Goal: Task Accomplishment & Management: Manage account settings

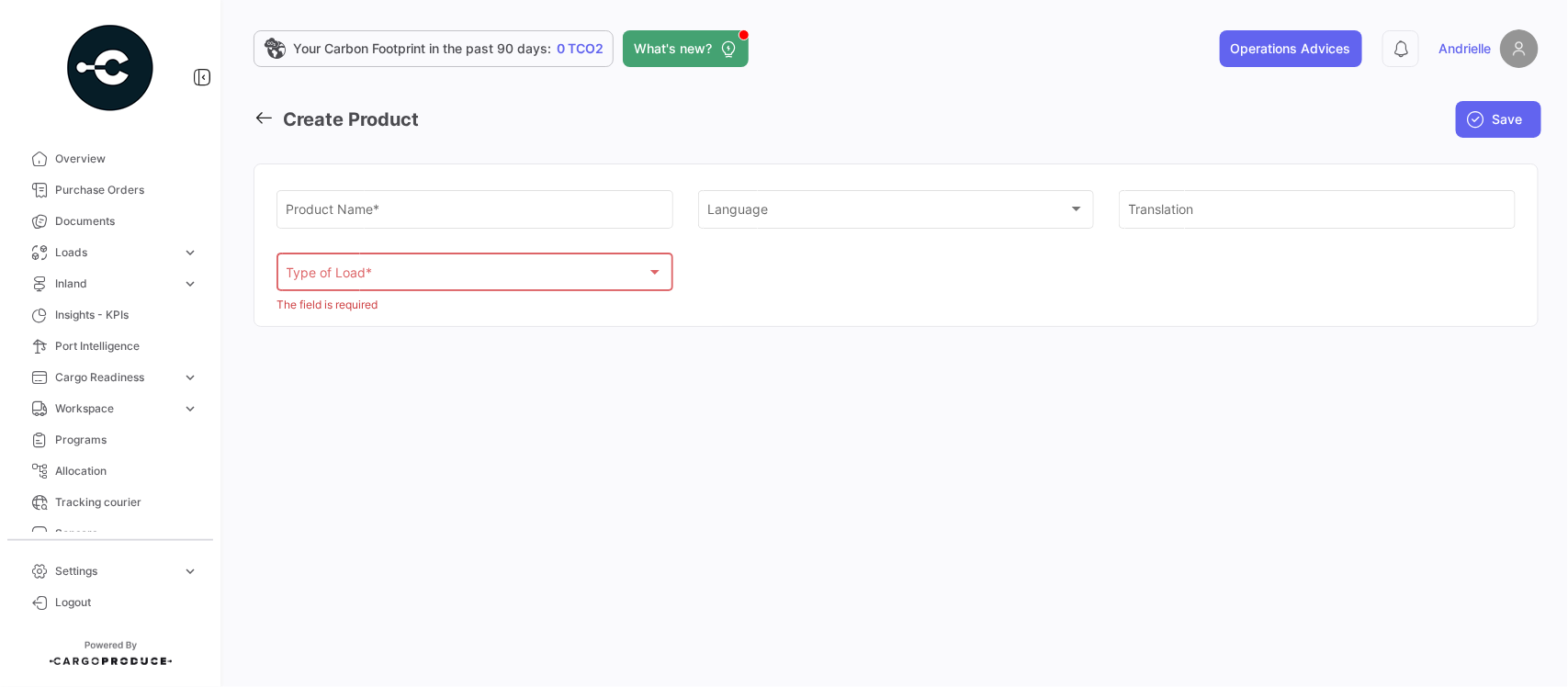
scroll to position [344, 0]
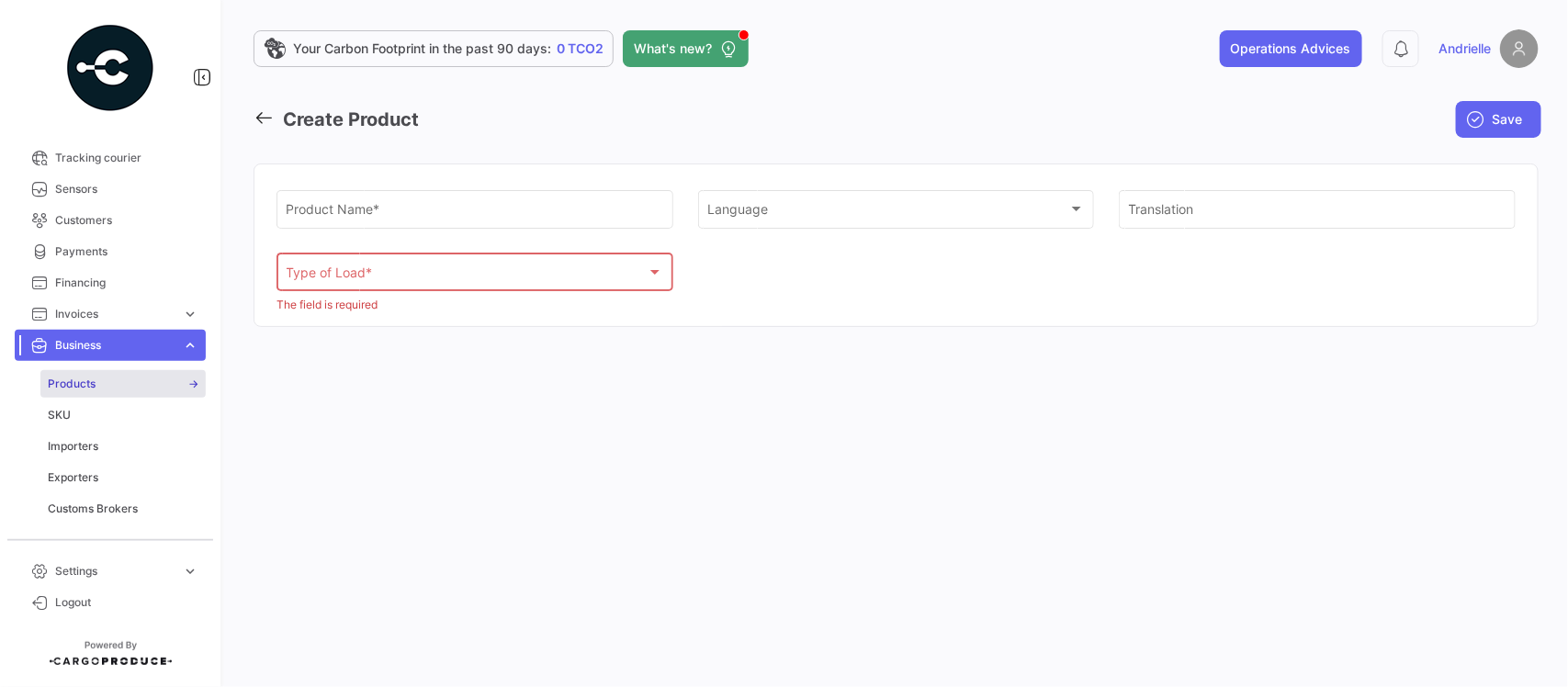
click at [104, 377] on link "Products" at bounding box center [122, 384] width 165 height 27
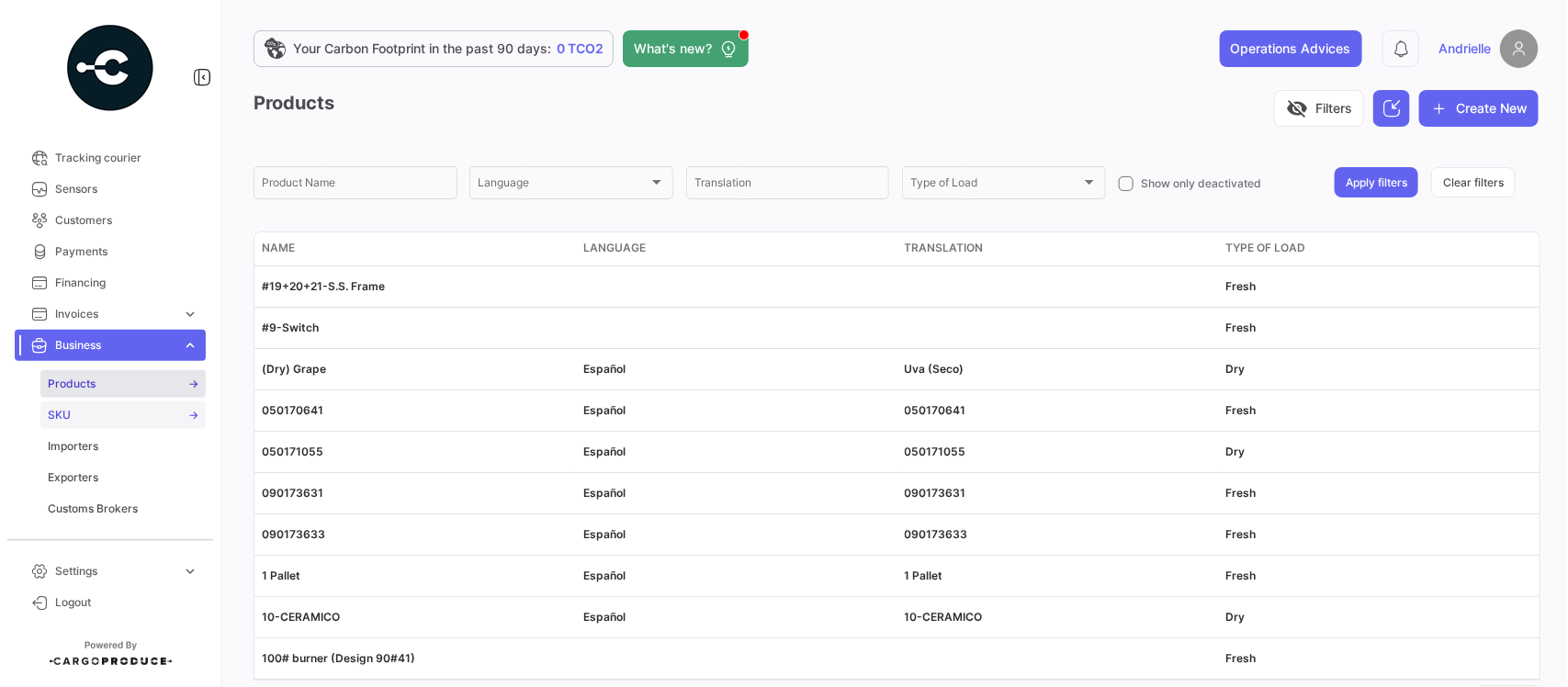
click at [93, 407] on link "SKU" at bounding box center [122, 415] width 165 height 27
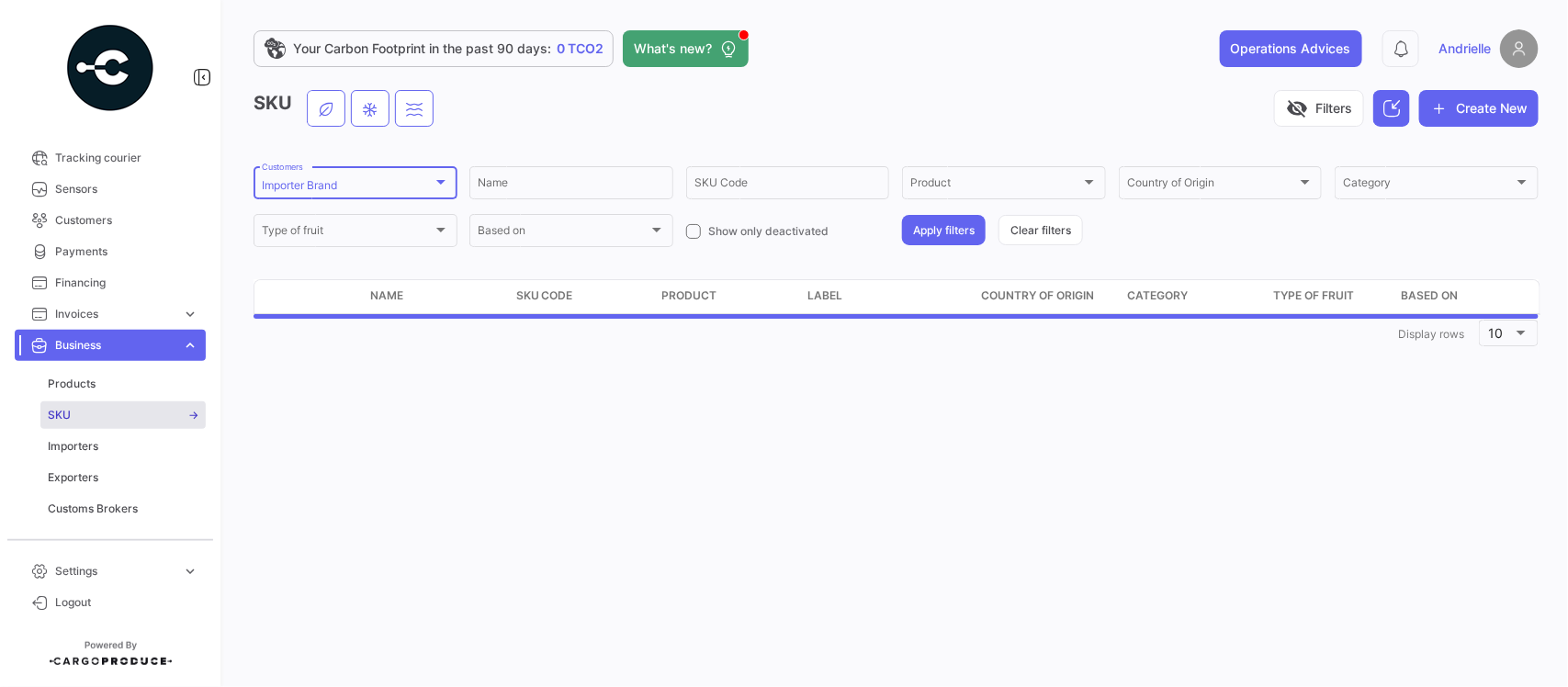
click at [367, 184] on div "Importer Brand" at bounding box center [346, 185] width 171 height 13
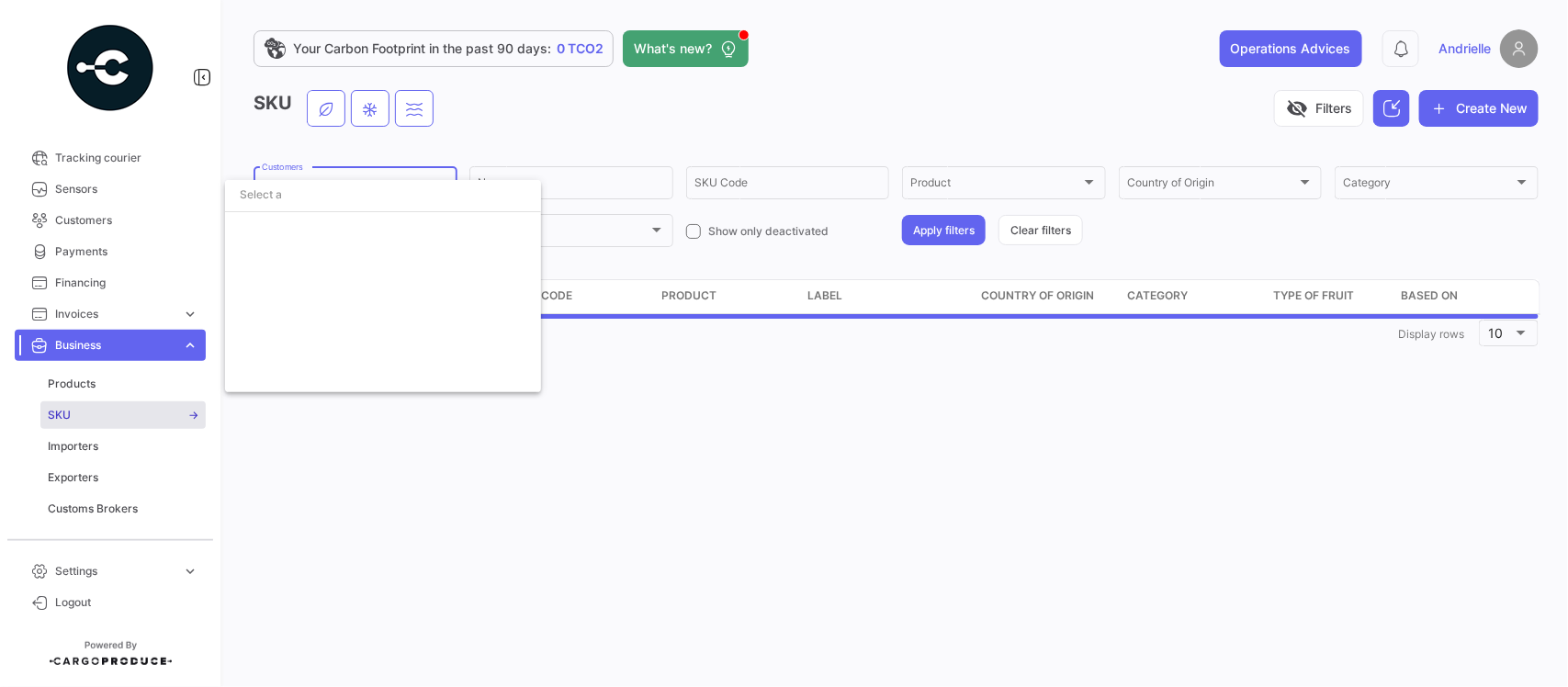
scroll to position [4298, 0]
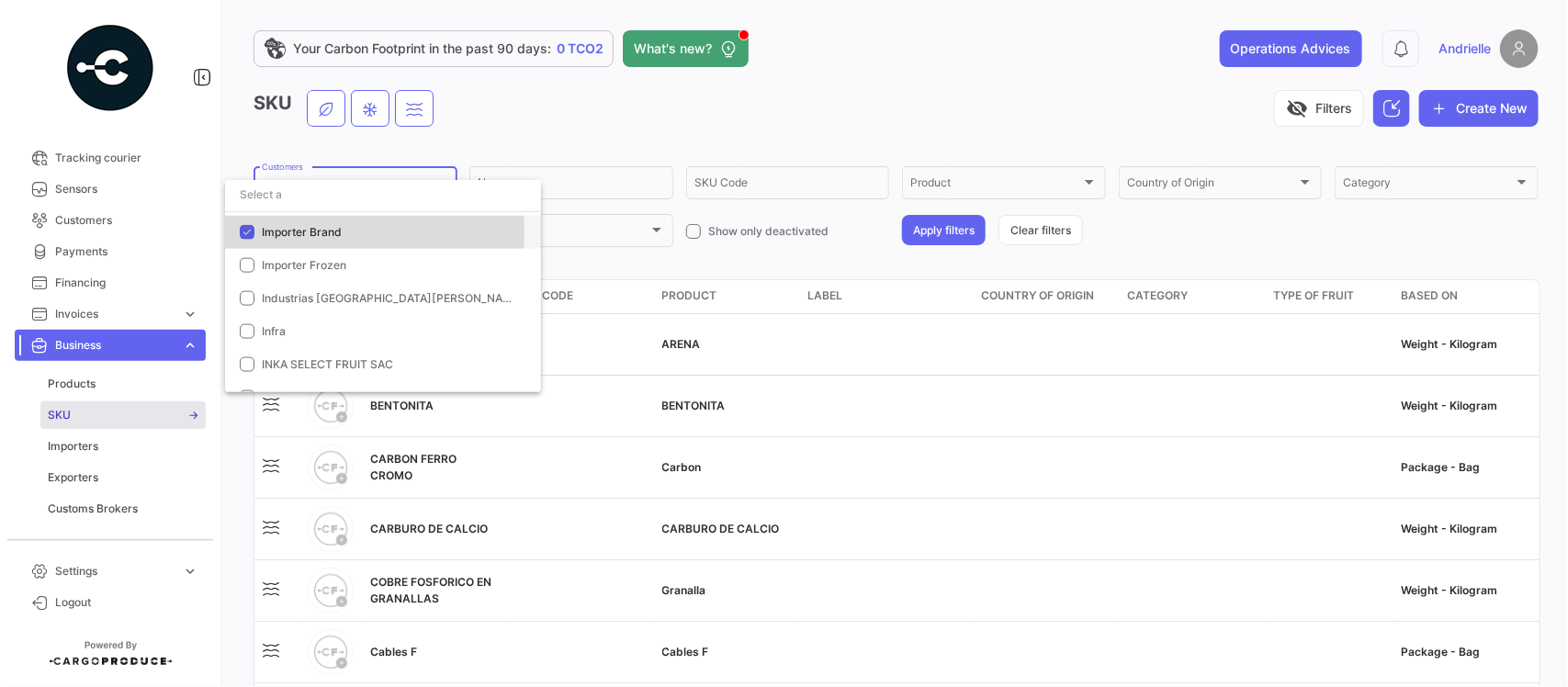
click at [304, 231] on span "Importer Brand" at bounding box center [301, 232] width 80 height 14
click at [314, 190] on input "dropdown search" at bounding box center [383, 195] width 316 height 33
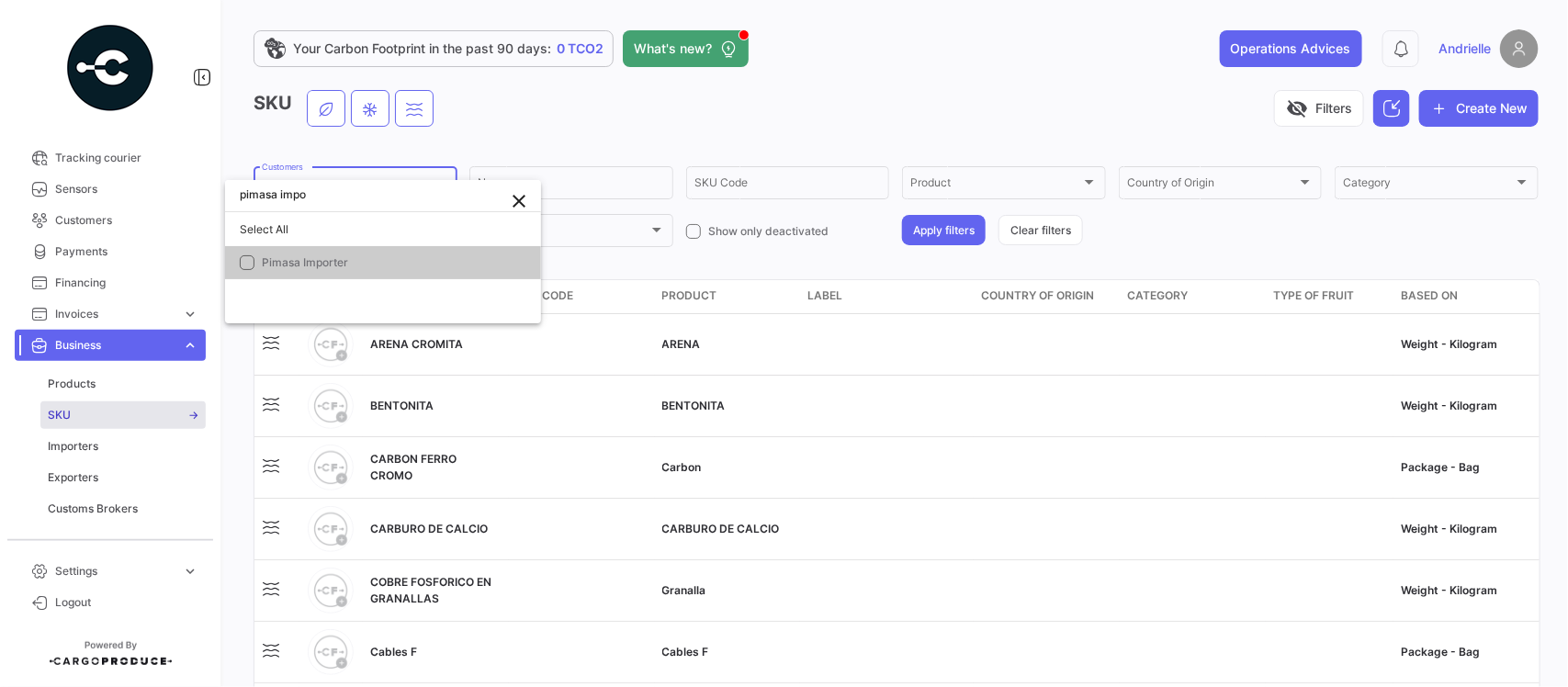
type input "pimasa impo"
click at [324, 251] on mat-option "Pimasa Importer" at bounding box center [383, 263] width 316 height 33
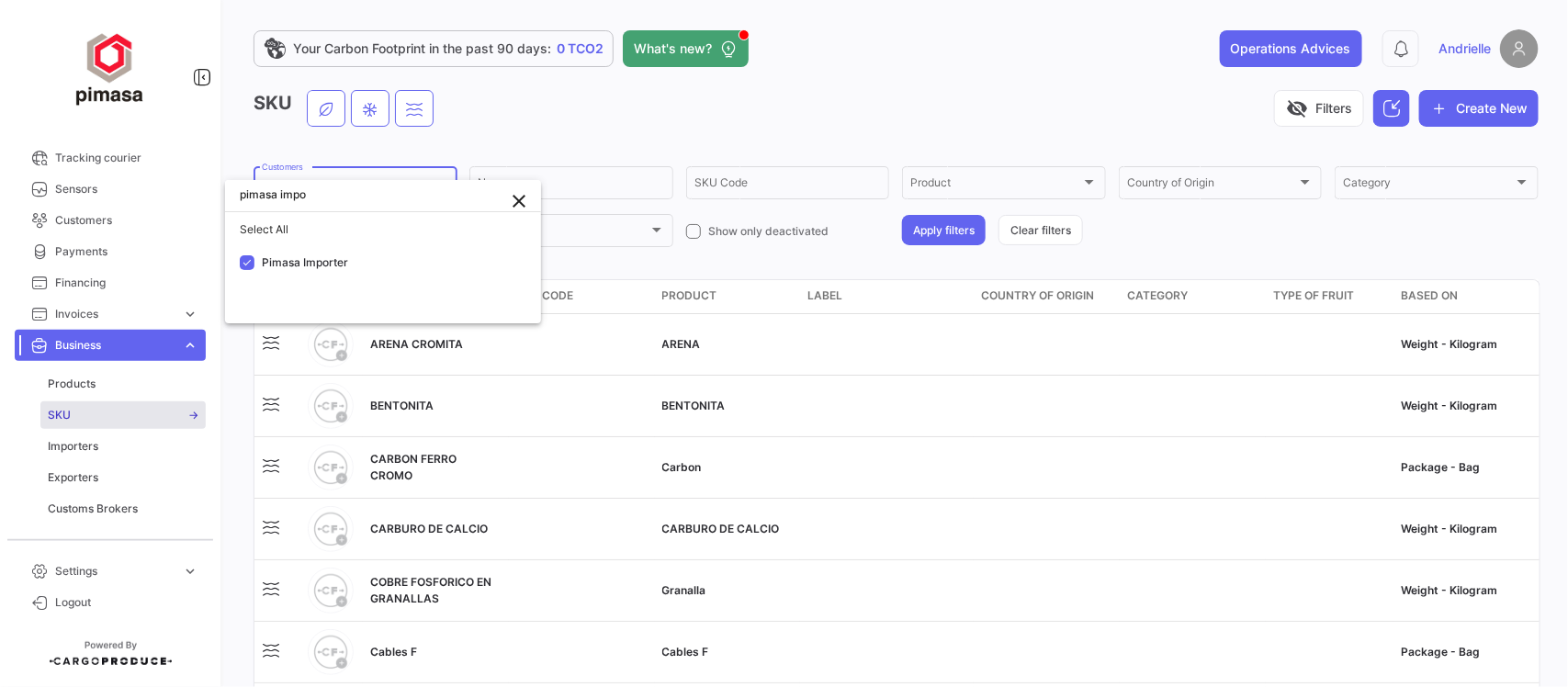
click at [517, 128] on div at bounding box center [784, 344] width 1568 height 687
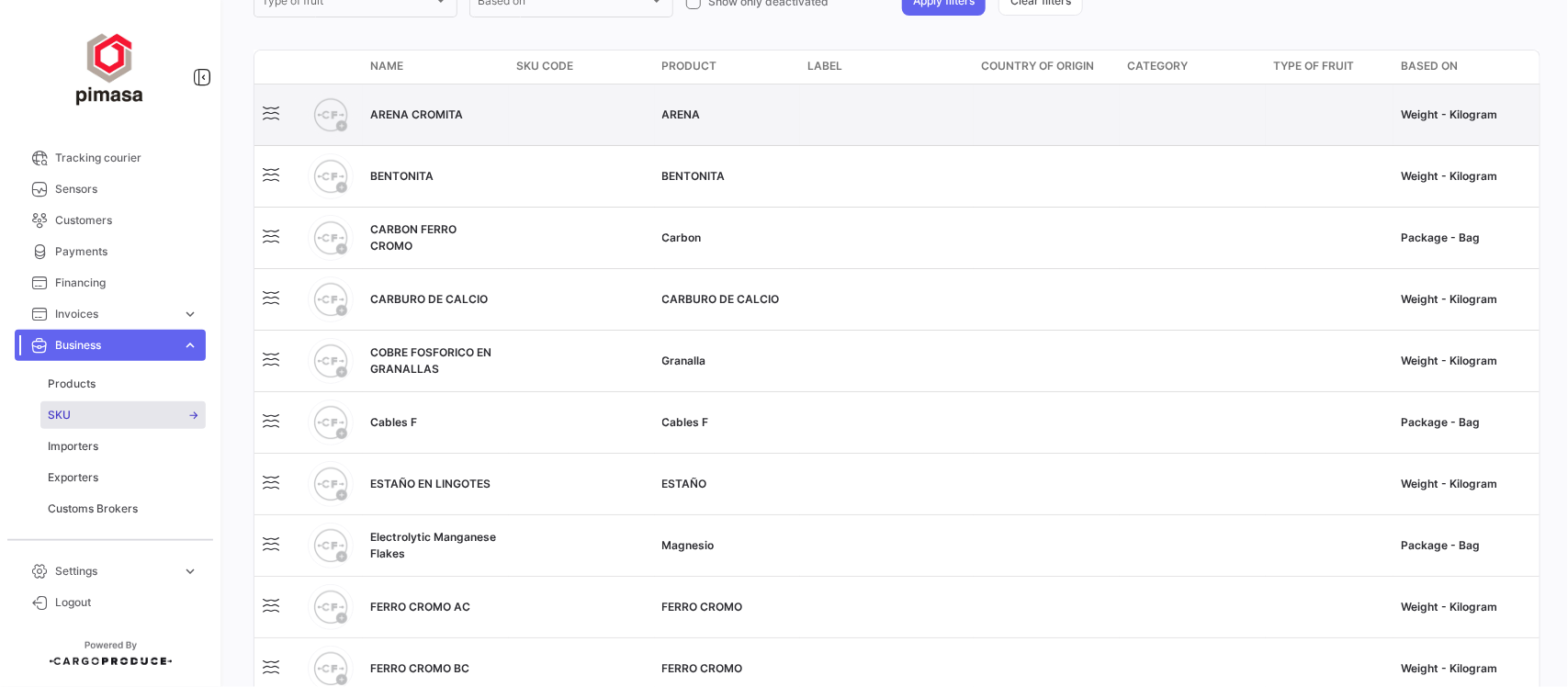
scroll to position [343, 0]
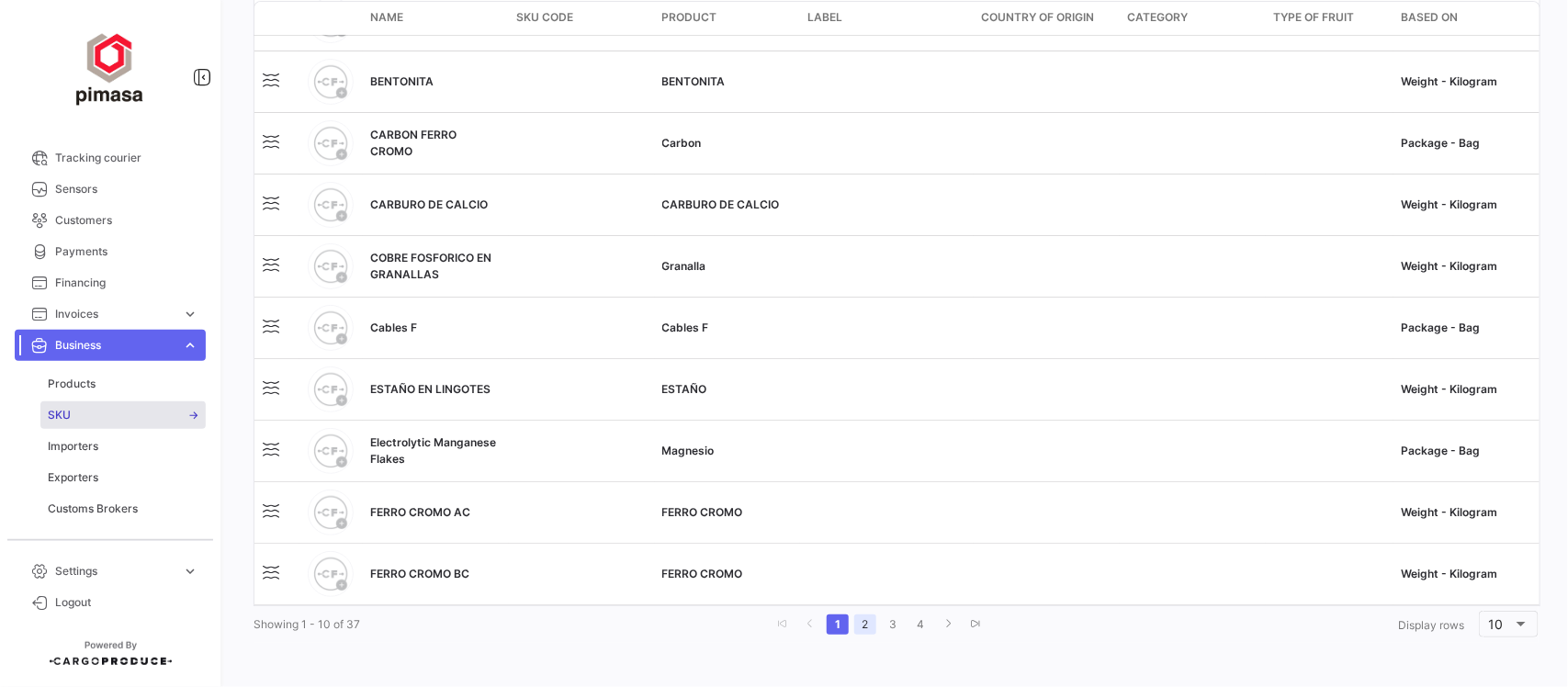
click at [856, 617] on link "2" at bounding box center [865, 624] width 23 height 21
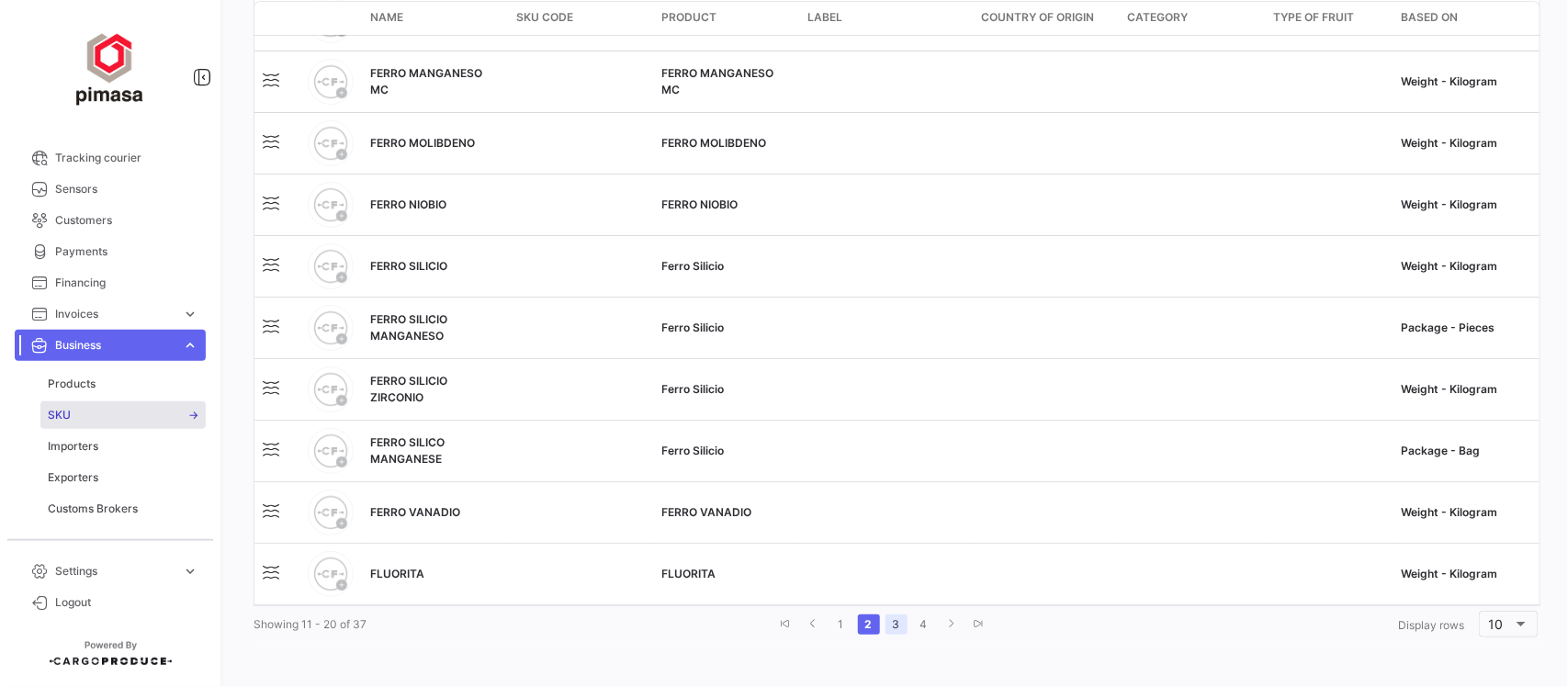
click at [894, 629] on link "3" at bounding box center [897, 624] width 23 height 21
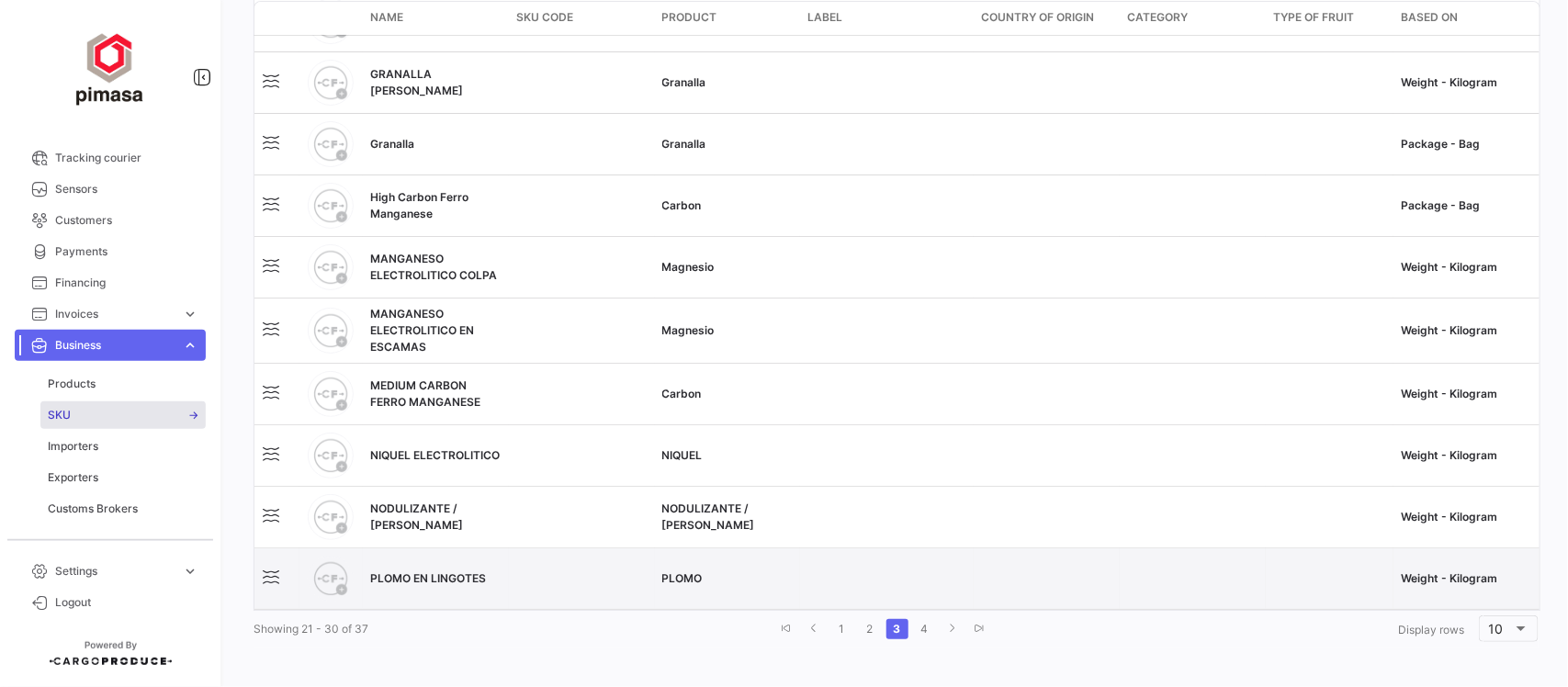
scroll to position [346, 0]
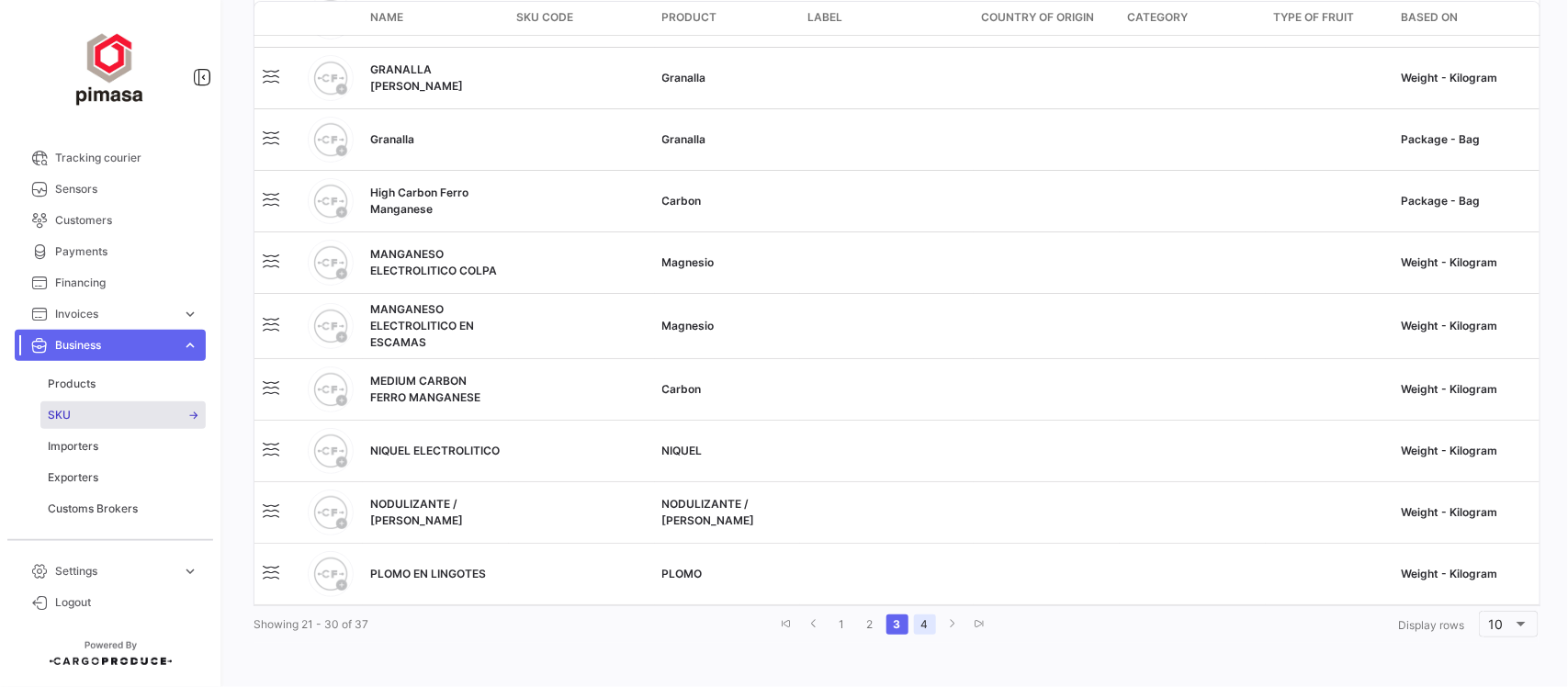
click at [920, 621] on link "4" at bounding box center [925, 624] width 23 height 21
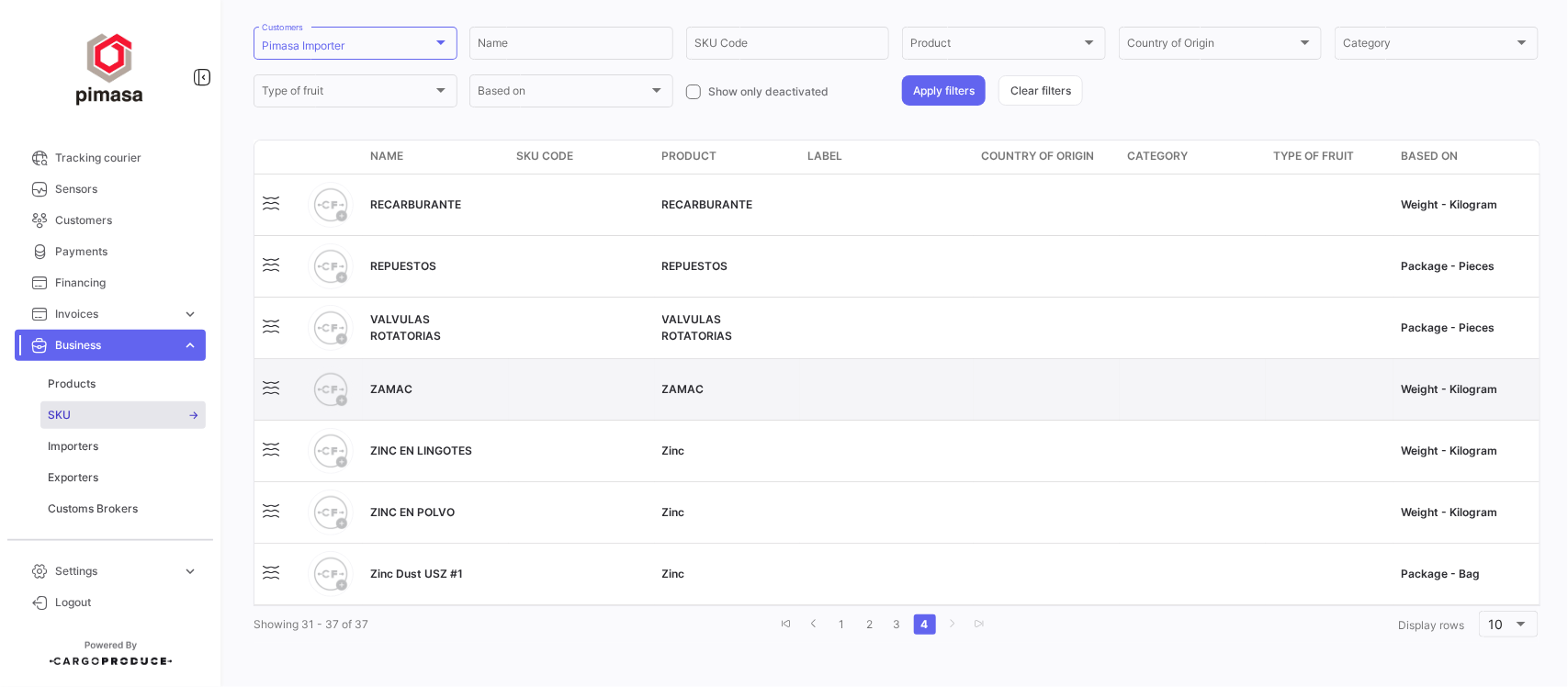
scroll to position [158, 0]
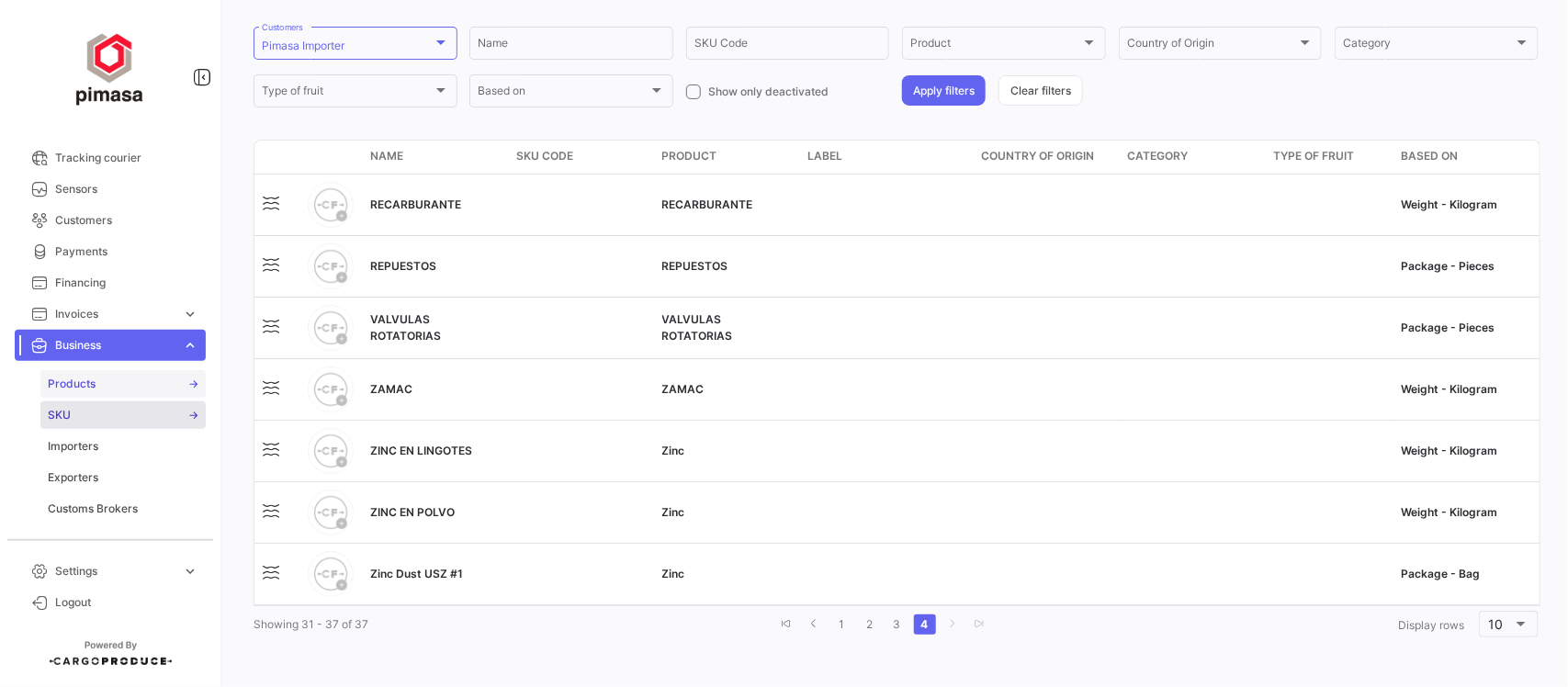
click at [99, 375] on link "Products" at bounding box center [122, 384] width 165 height 27
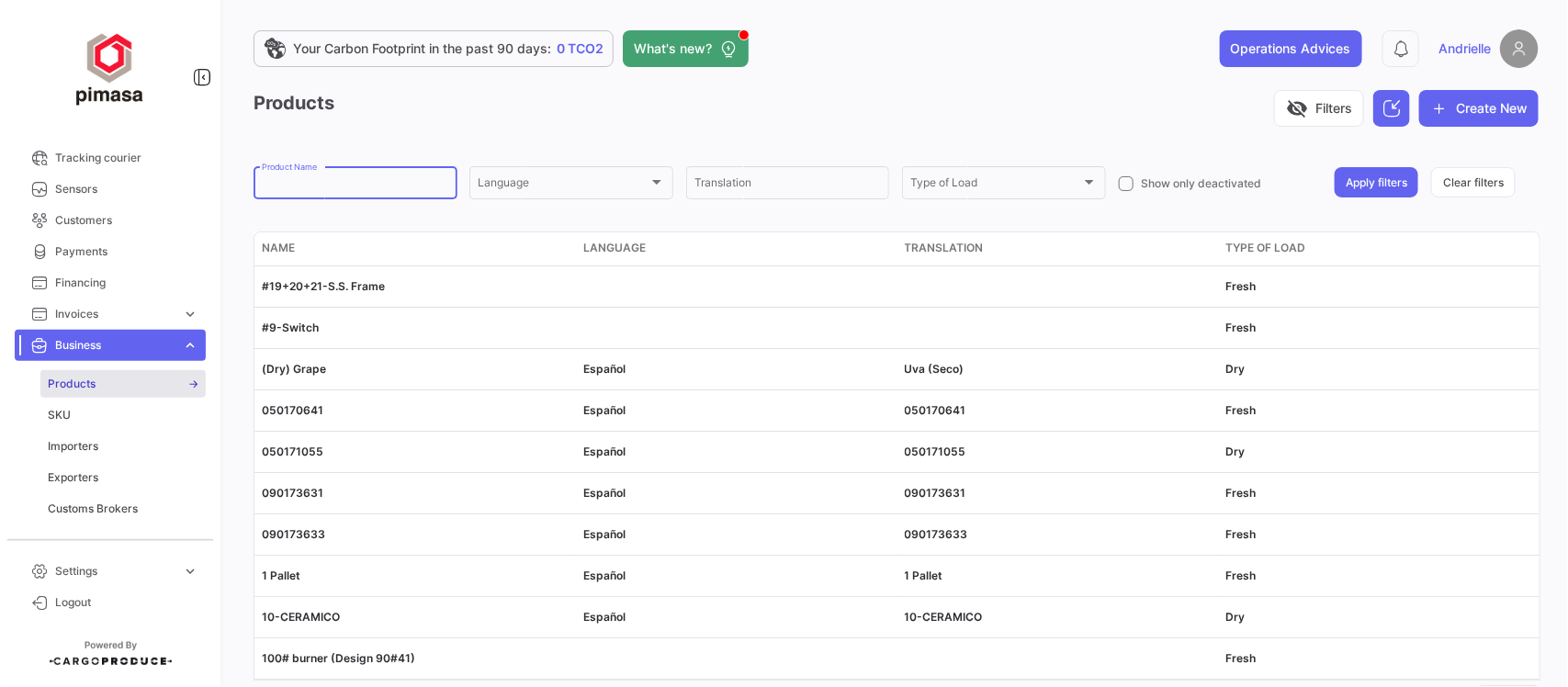
click at [327, 188] on input "Product Name" at bounding box center [354, 185] width 187 height 13
click at [1470, 108] on button "Create New" at bounding box center [1479, 109] width 119 height 37
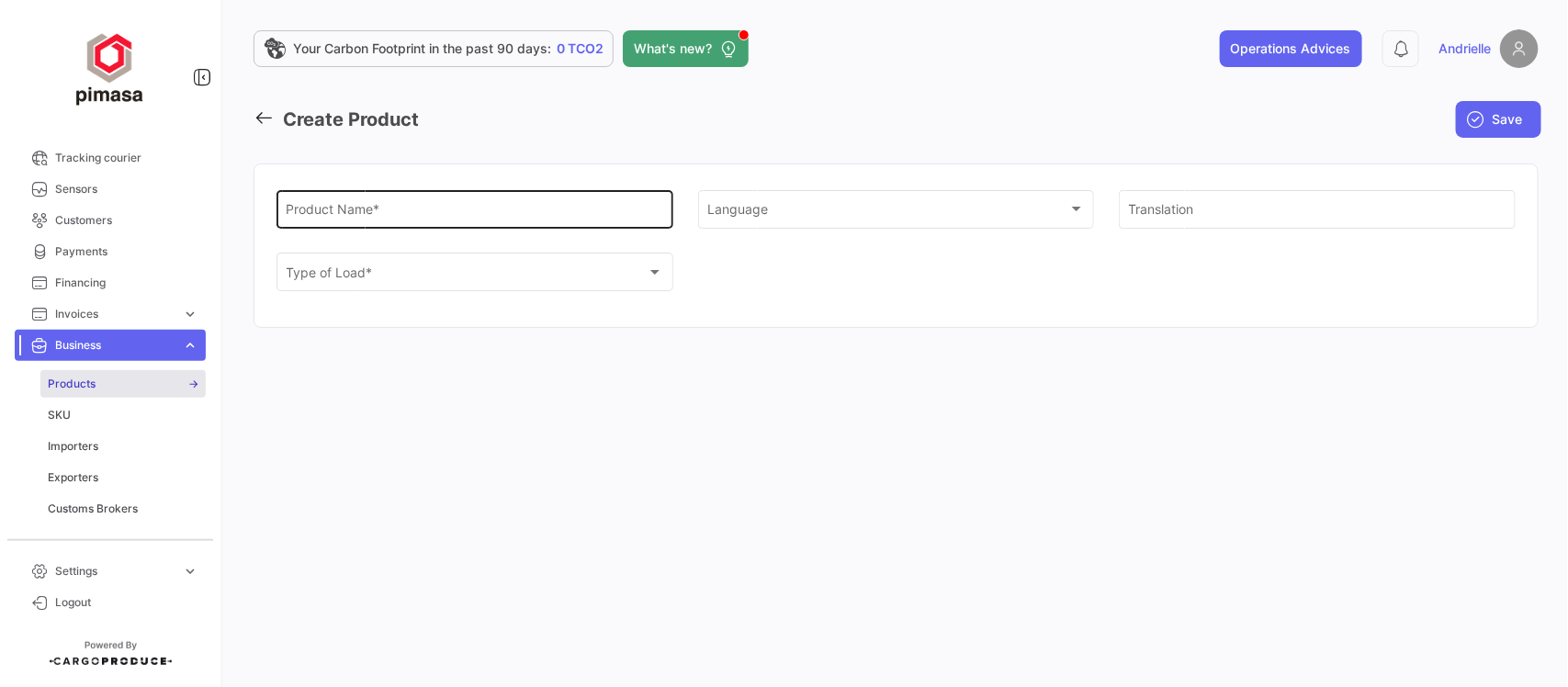
click at [452, 211] on input "Product Name *" at bounding box center [476, 212] width 378 height 16
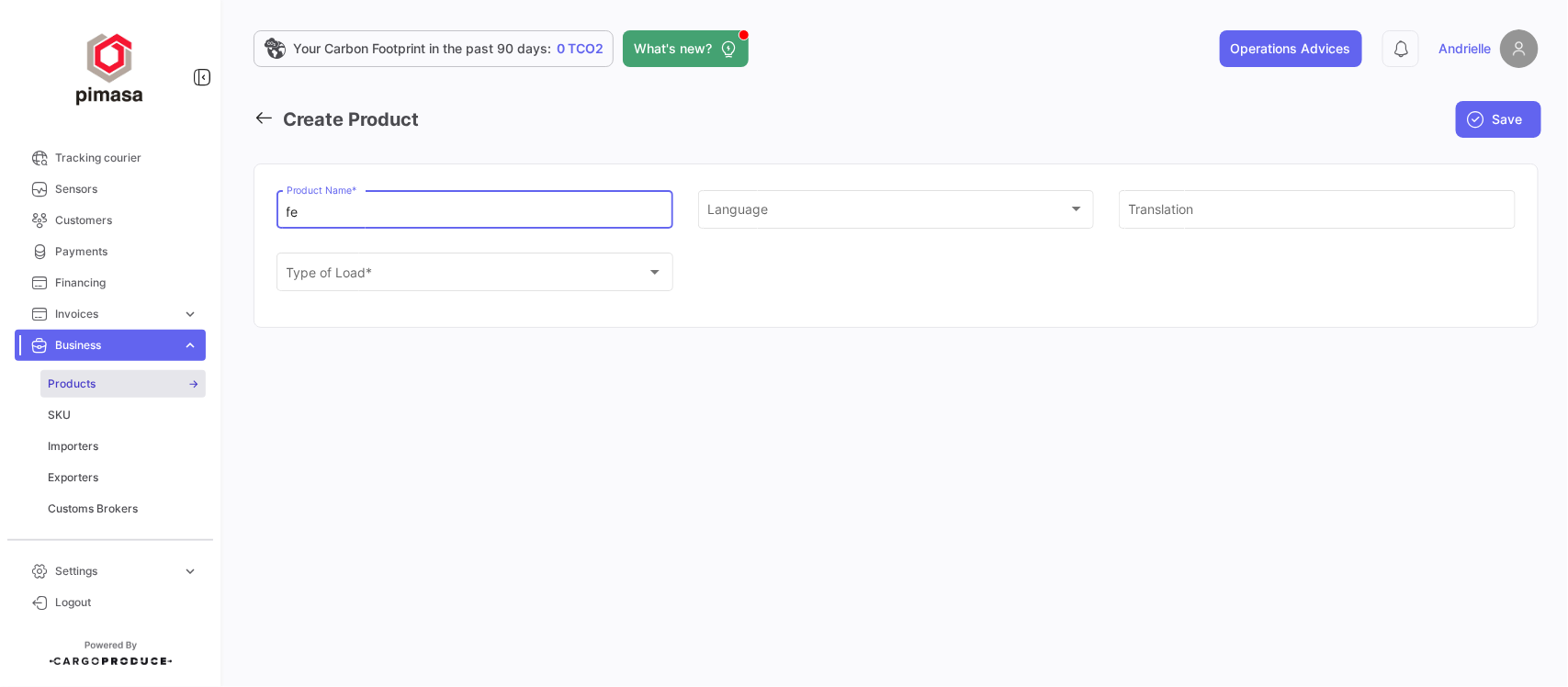
type input "f"
type input "FERRO TITANIO"
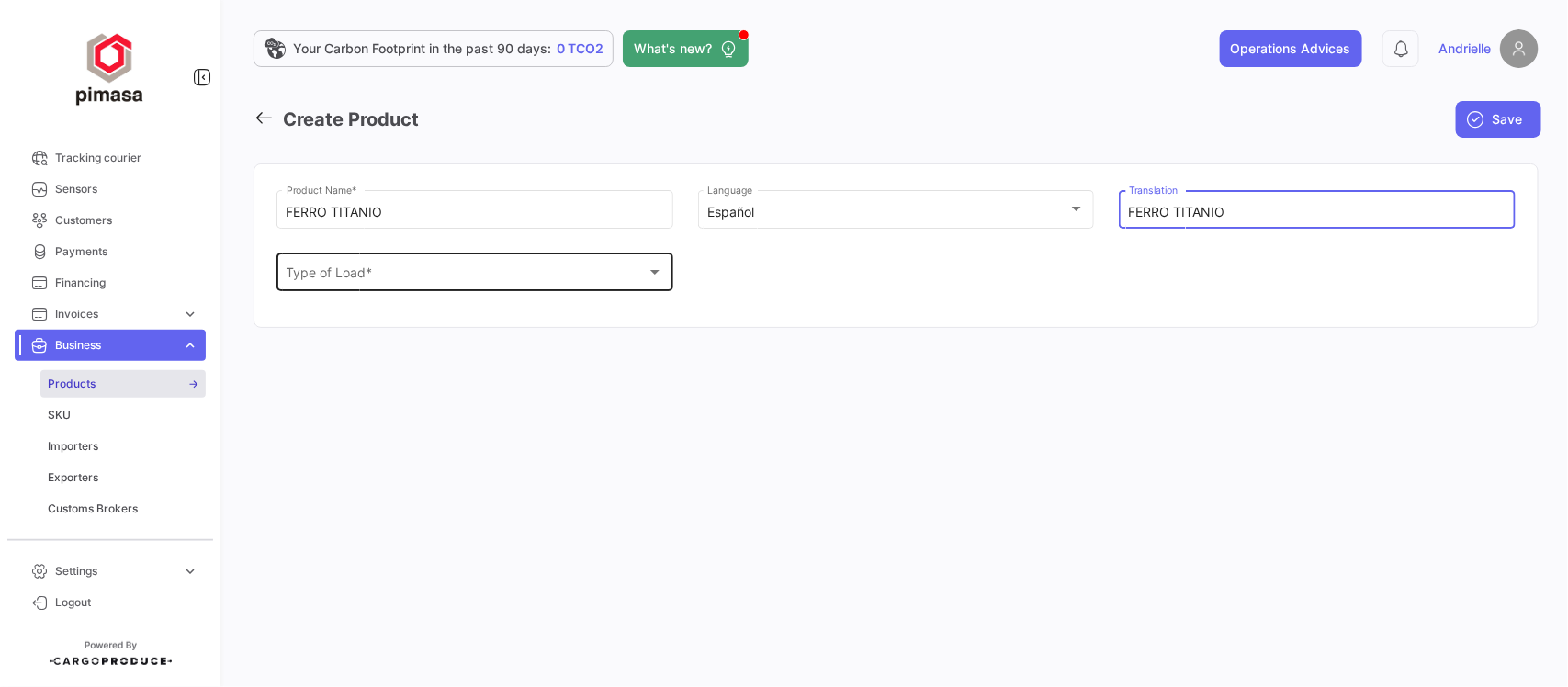
type input "FERRO TITANIO"
click at [346, 278] on span "Type of Load *" at bounding box center [467, 276] width 361 height 16
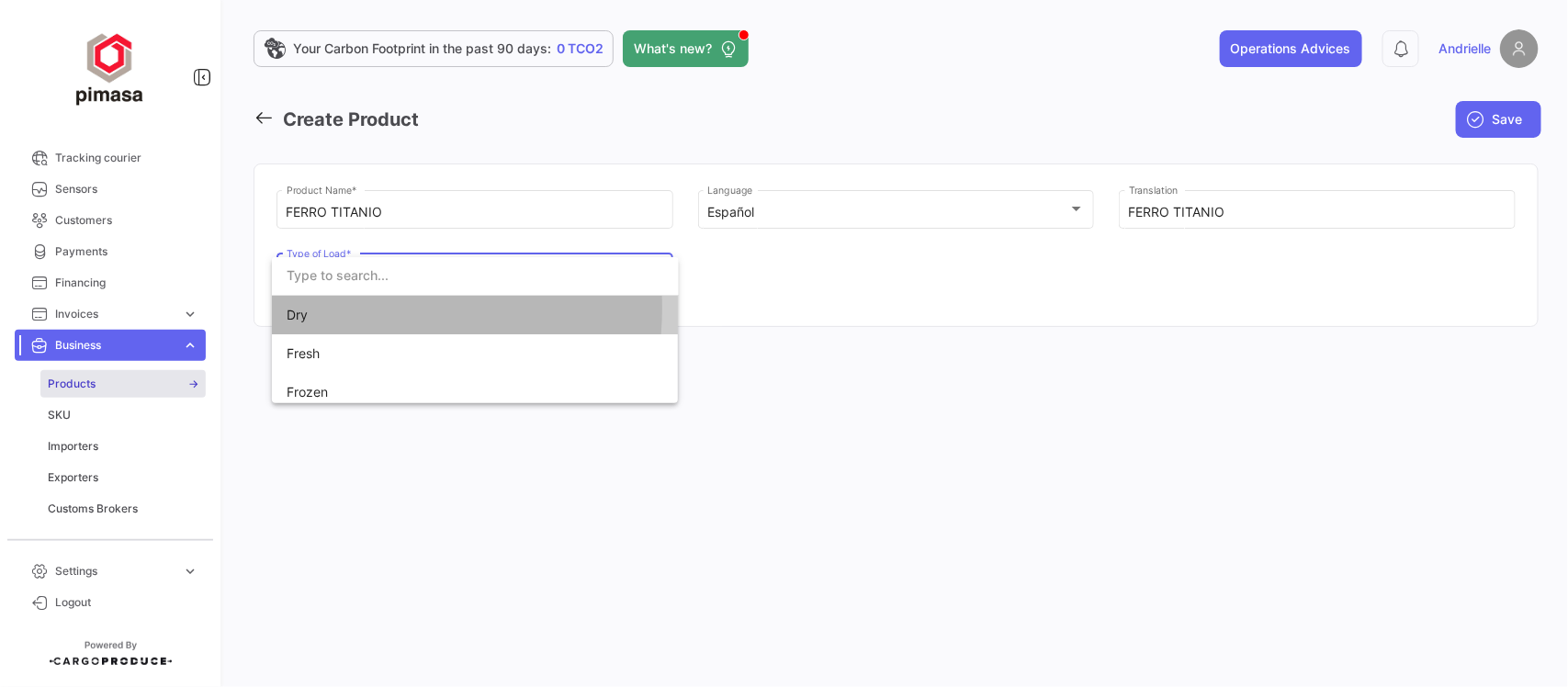
click at [347, 307] on span "Dry" at bounding box center [415, 314] width 257 height 38
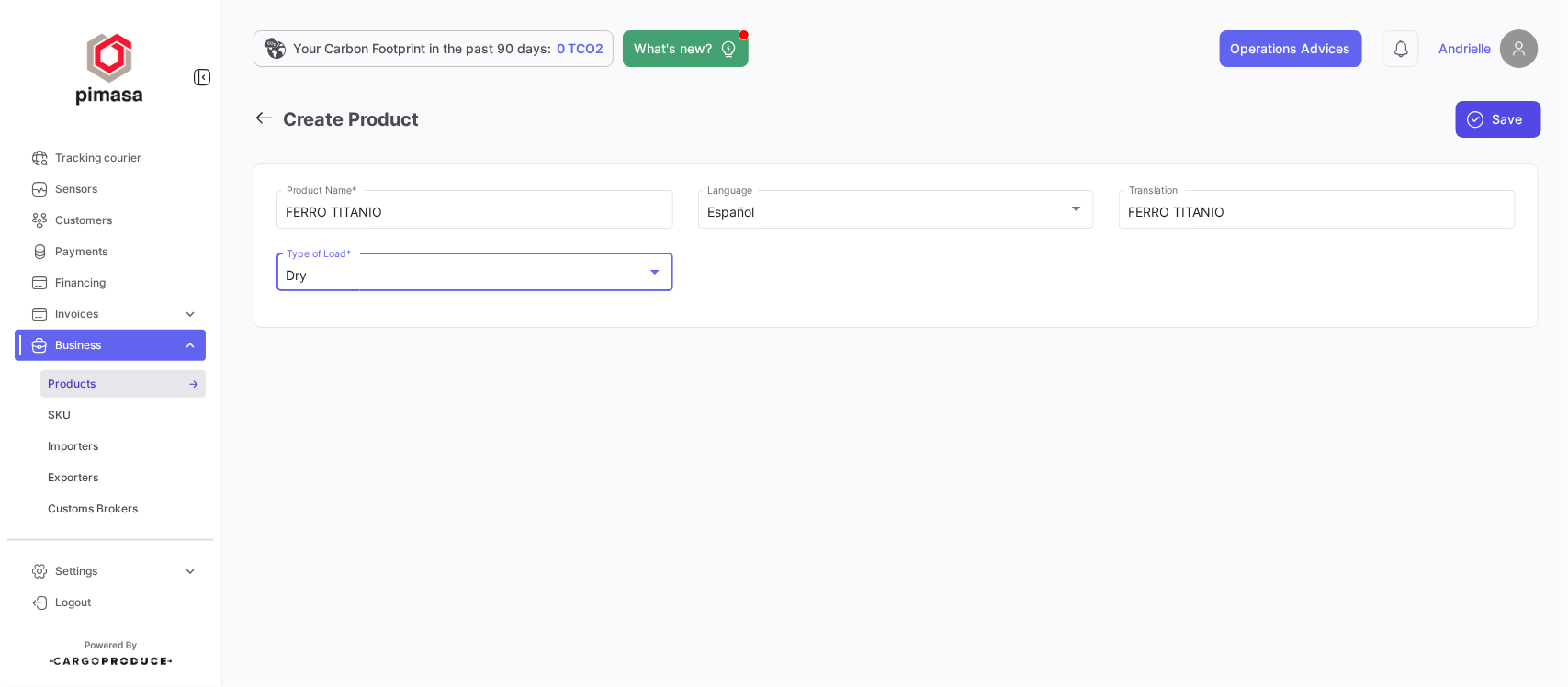
click at [1518, 126] on span "Save" at bounding box center [1507, 119] width 30 height 19
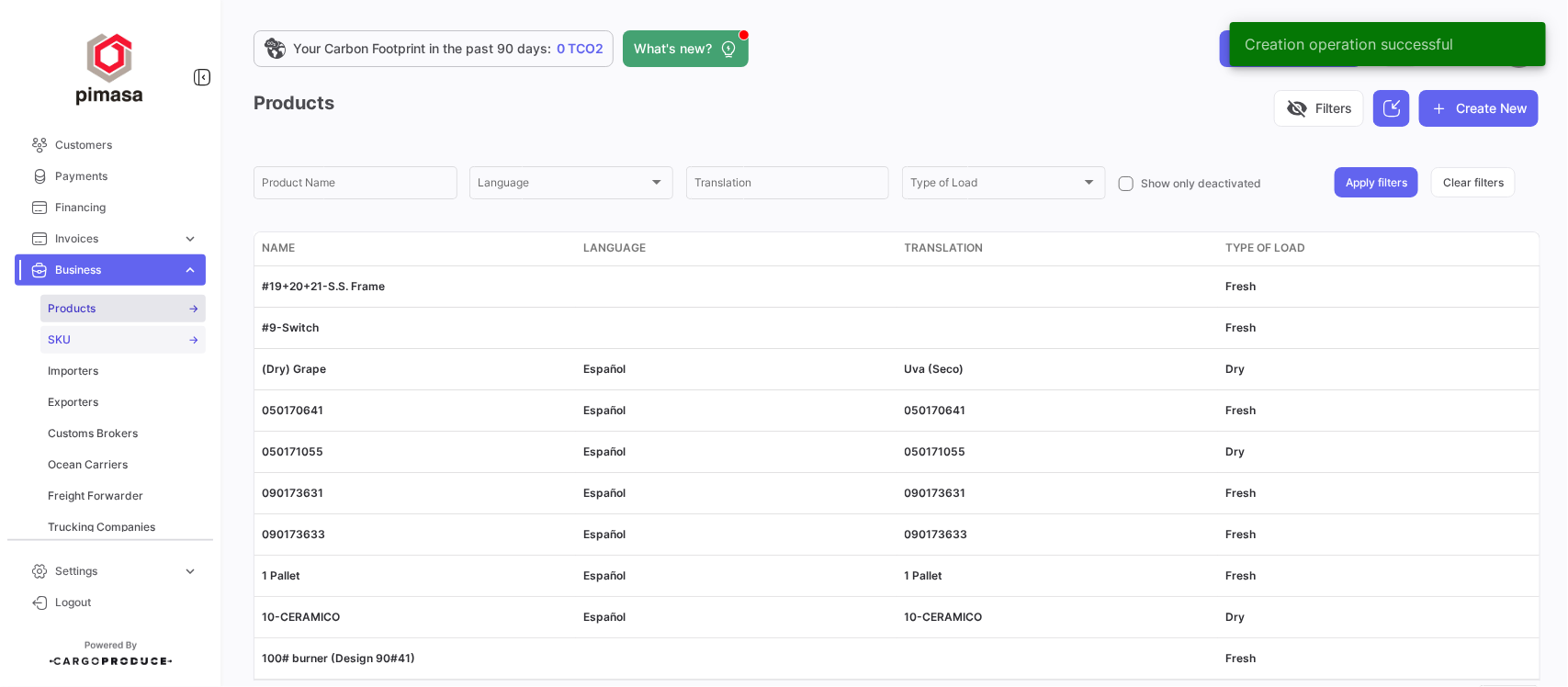
scroll to position [459, 0]
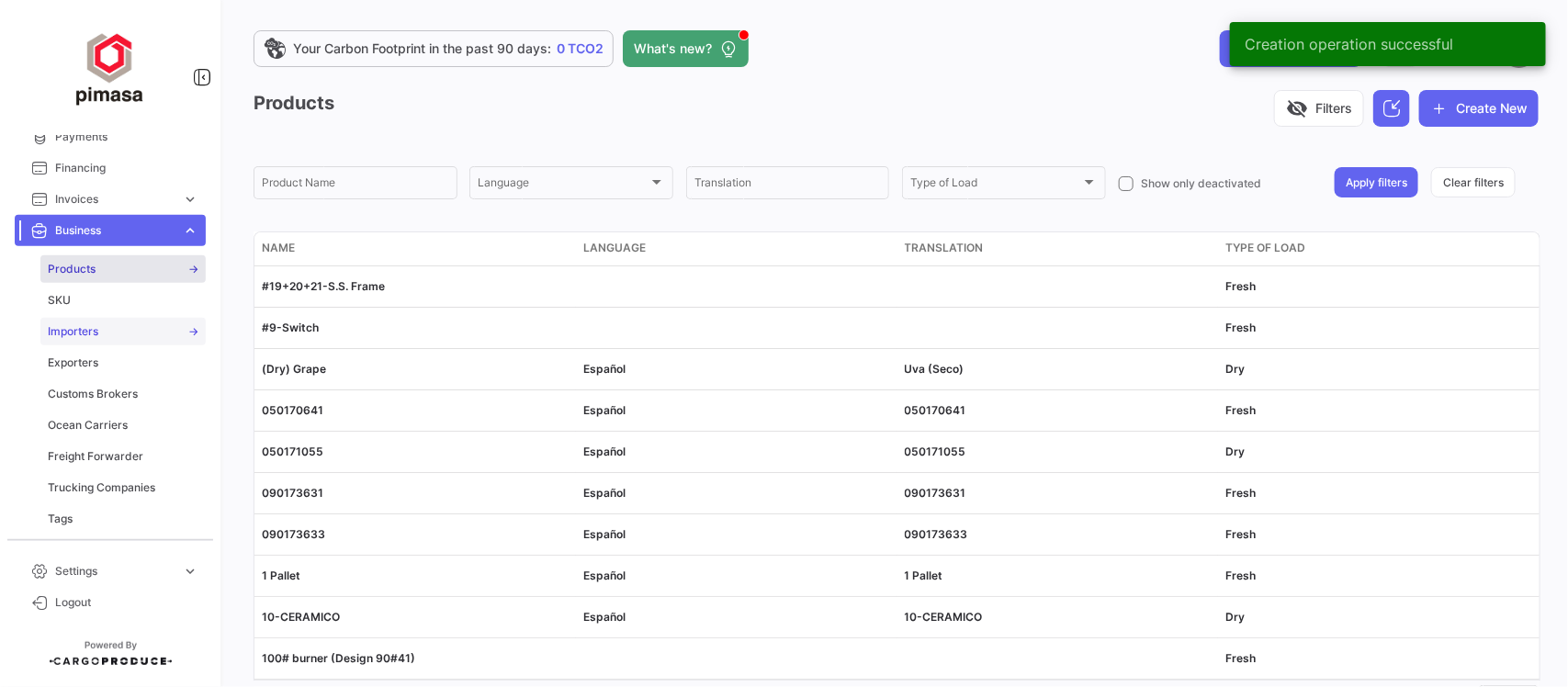
click at [79, 323] on span "Importers" at bounding box center [73, 331] width 51 height 17
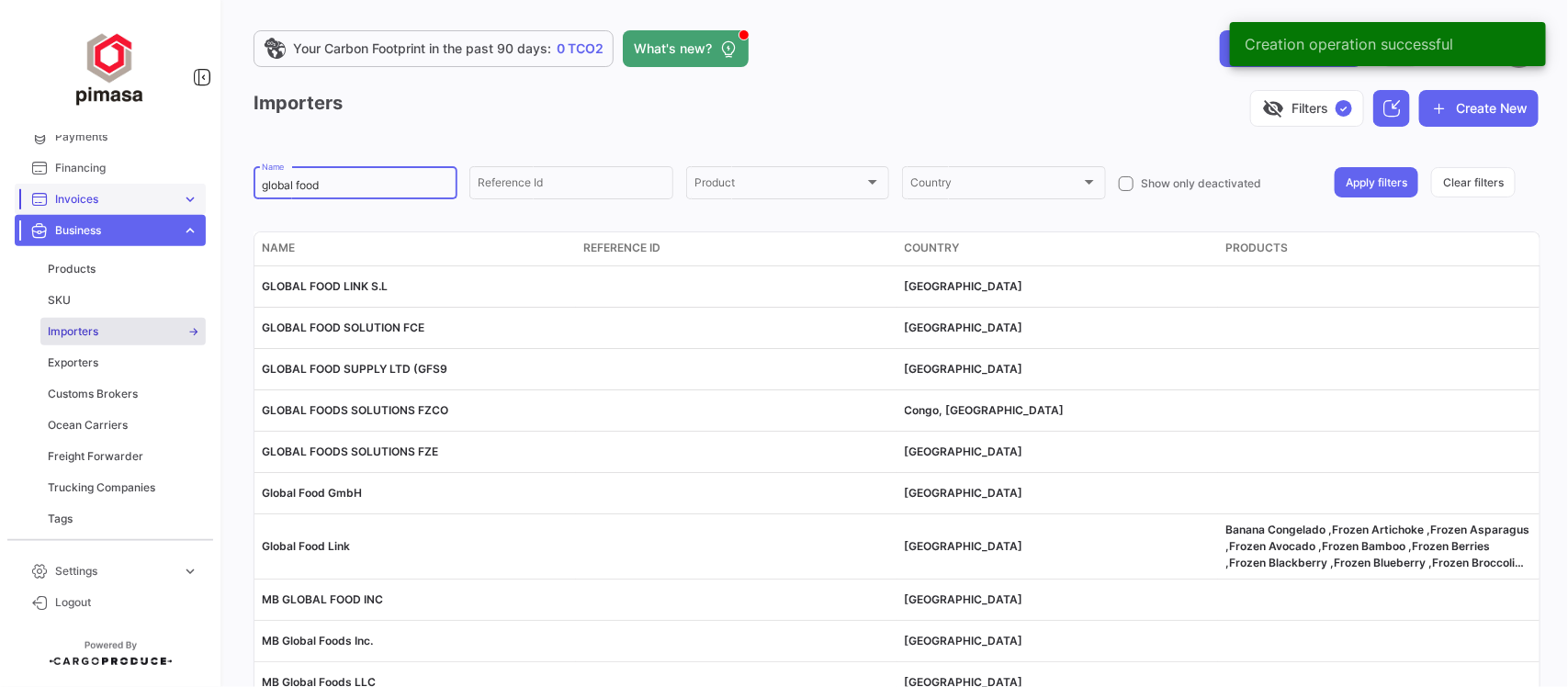
drag, startPoint x: 346, startPoint y: 185, endPoint x: 184, endPoint y: 182, distance: 162.0
click at [181, 180] on mat-sidenav-container "Overview Purchase Orders Documents Loads expand_more Air Shipments Ocean Loads …" at bounding box center [784, 344] width 1568 height 687
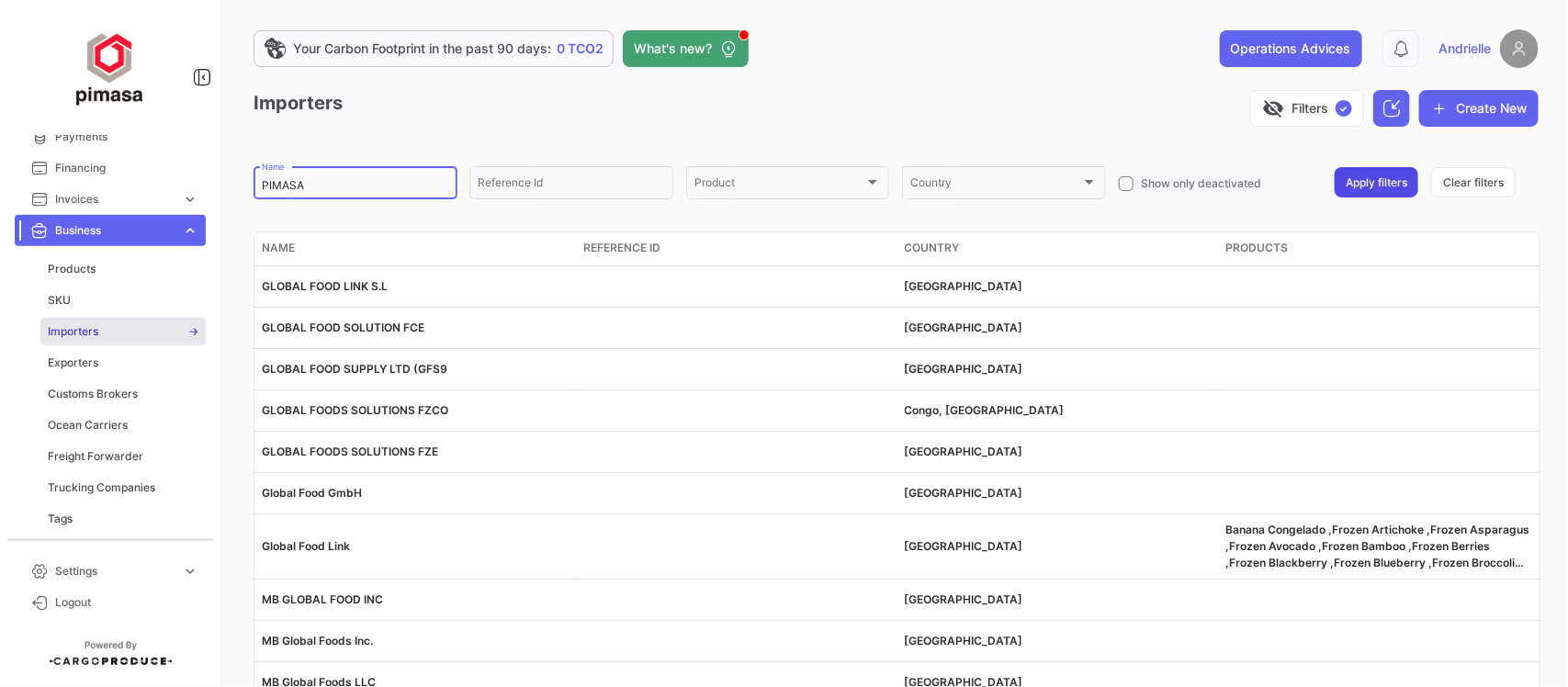
type input "PIMASA"
click at [1371, 167] on button "Apply filters" at bounding box center [1376, 182] width 83 height 30
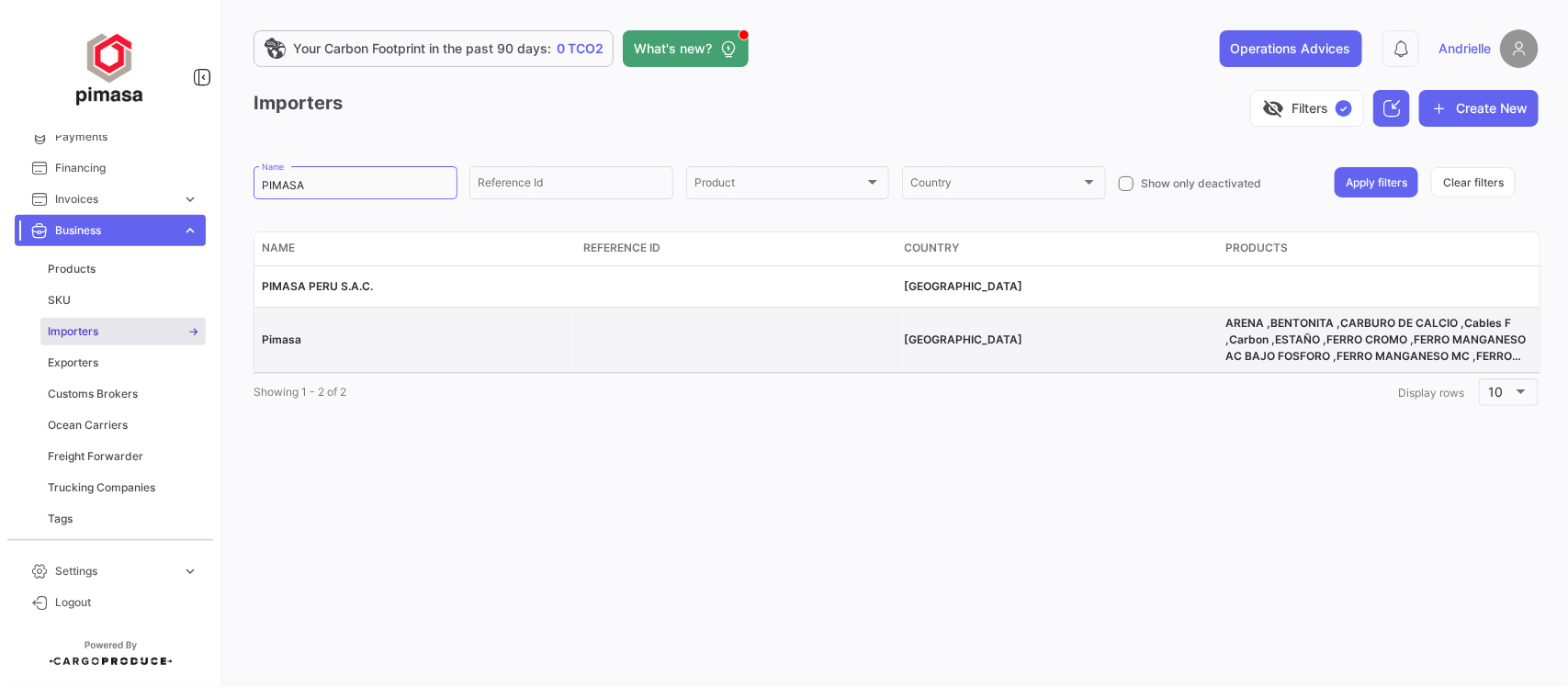
click at [277, 340] on span "Pimasa" at bounding box center [281, 340] width 39 height 14
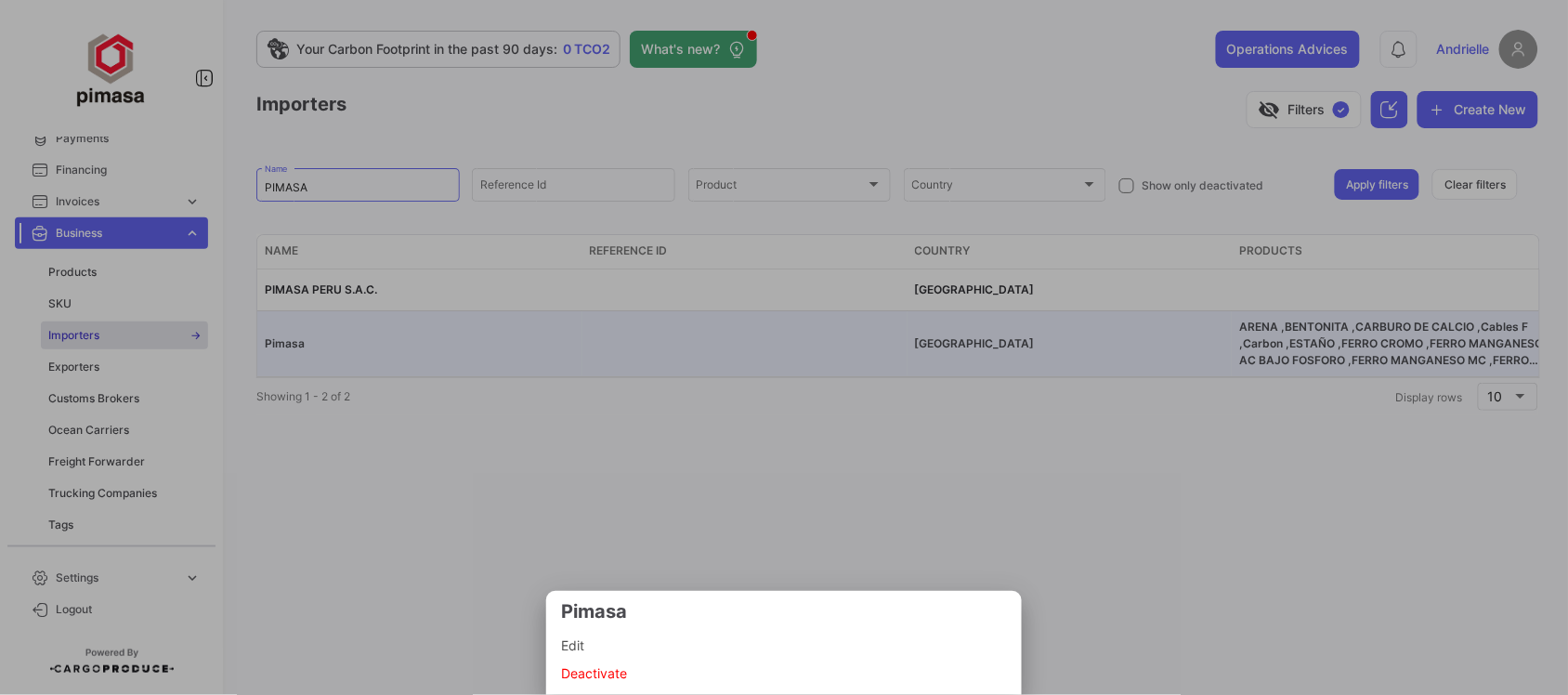
click at [602, 642] on span "Edit" at bounding box center [784, 645] width 446 height 23
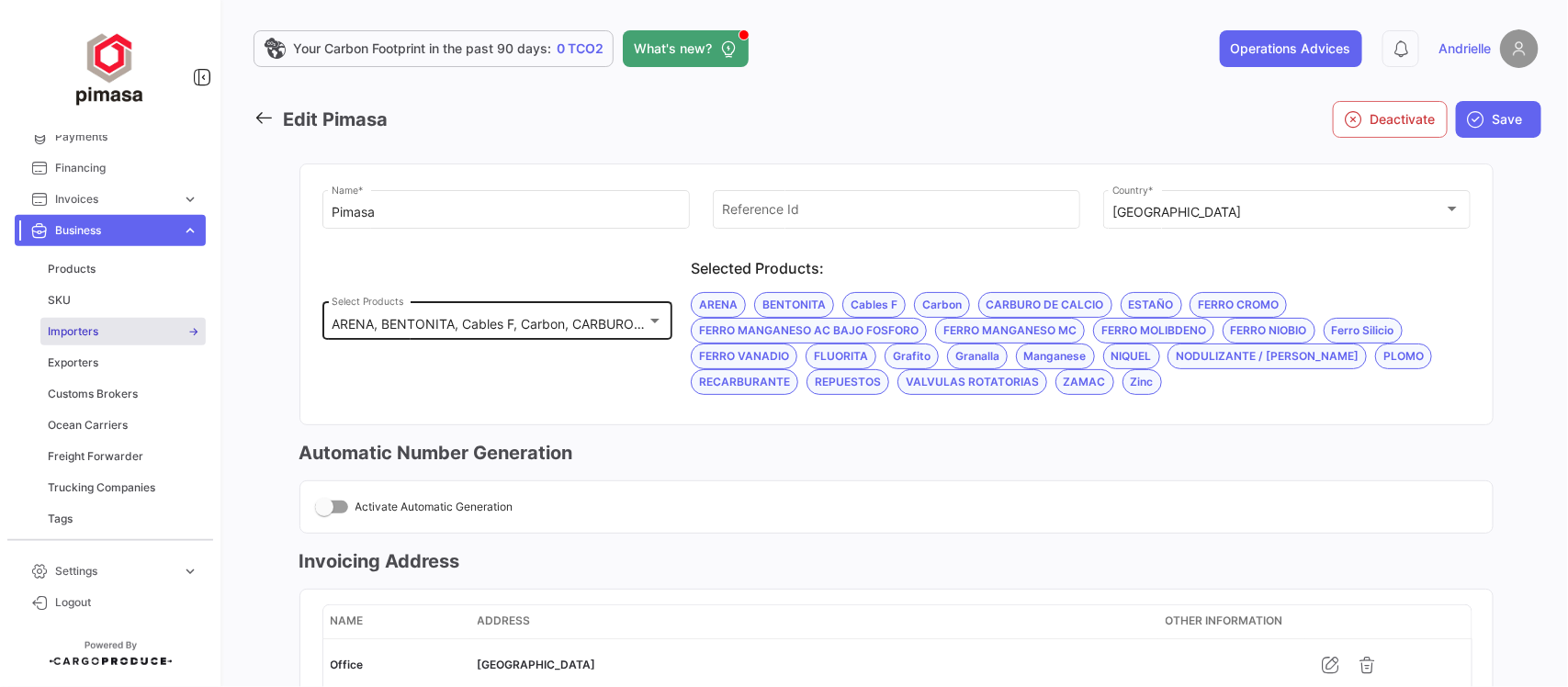
click at [554, 321] on mat-select-trigger "ARENA, BENTONITA, Cables F, Carbon, CARBURO DE CALCIO, ESTAÑO, FERRO CROMO, FER…" at bounding box center [1543, 324] width 2421 height 16
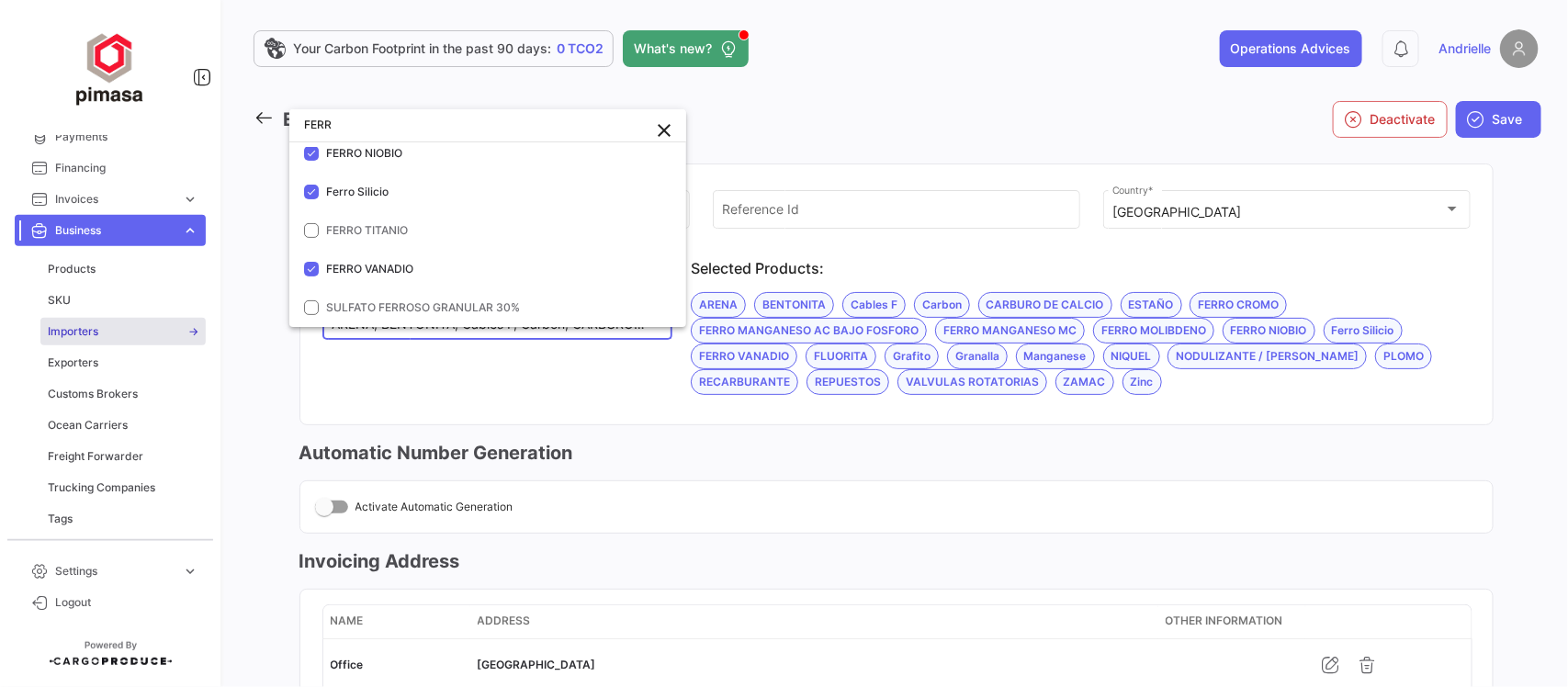
scroll to position [206, 0]
type input "FERR"
click at [372, 222] on span "FERRO TITANIO" at bounding box center [454, 230] width 257 height 17
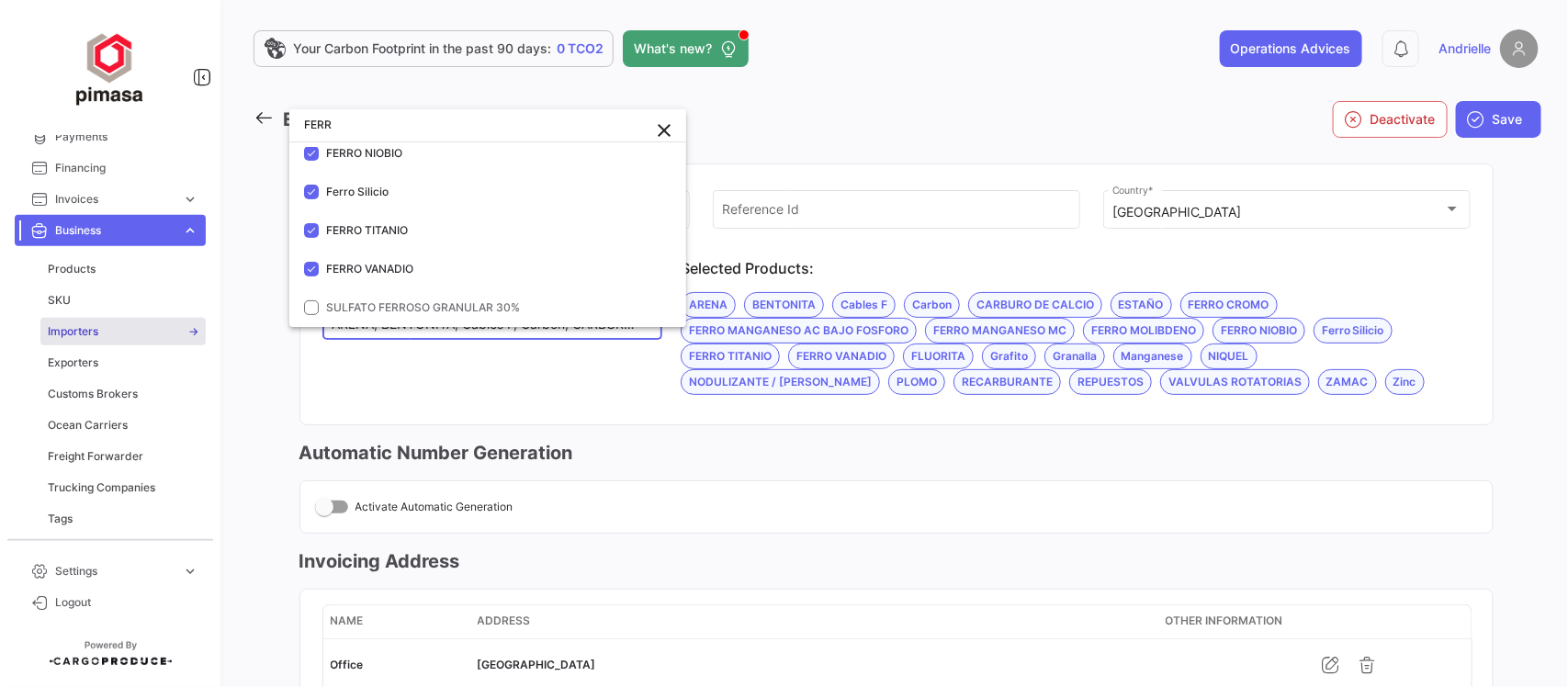
click at [708, 607] on div at bounding box center [784, 344] width 1568 height 687
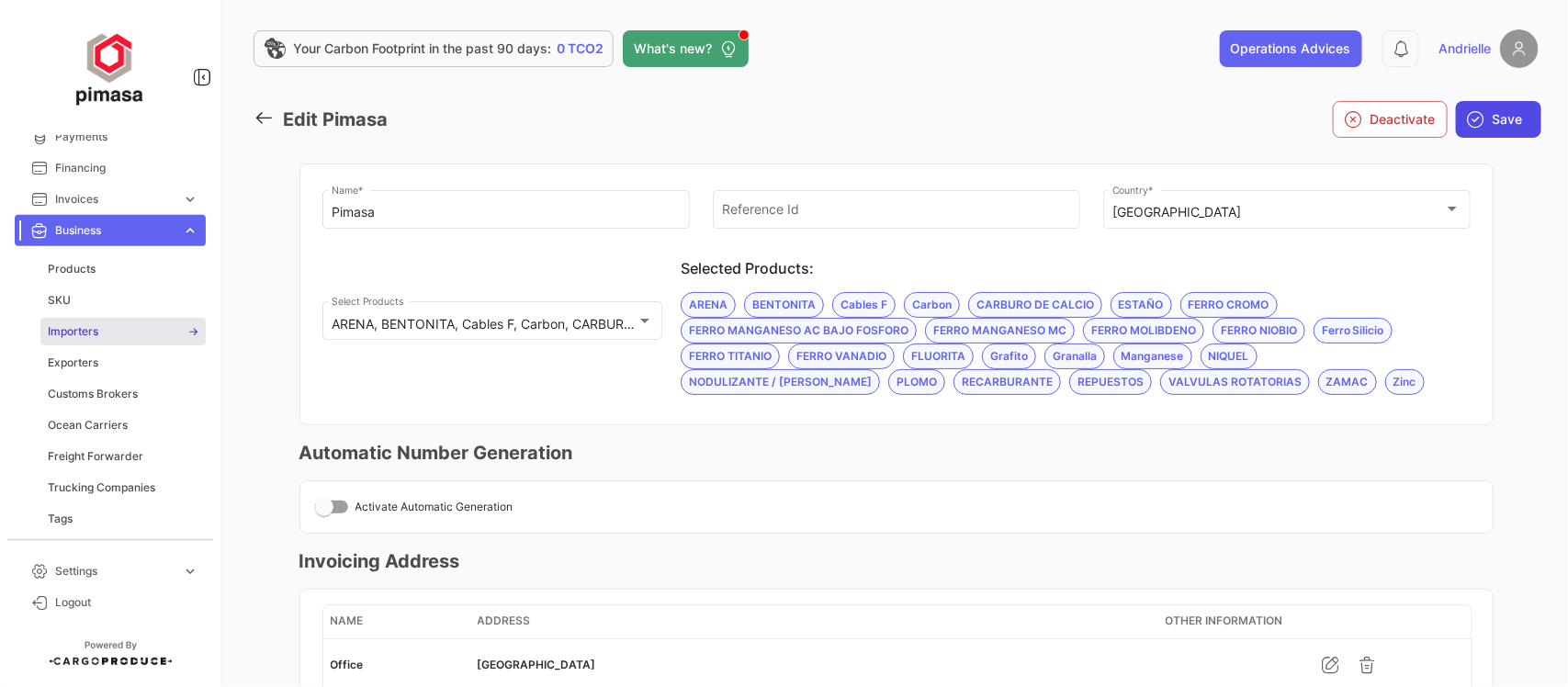
click at [1480, 115] on button "Save" at bounding box center [1499, 119] width 85 height 37
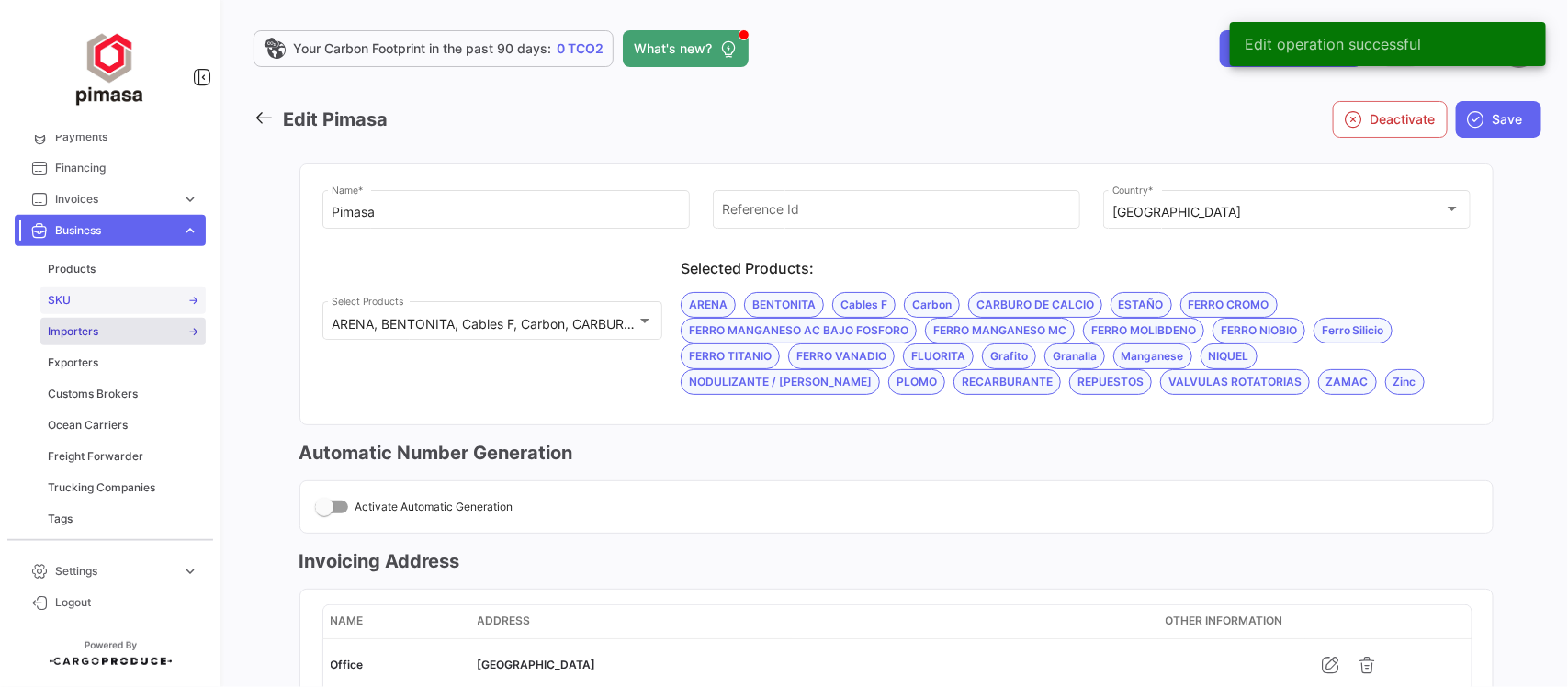
click at [88, 297] on link "SKU" at bounding box center [122, 300] width 165 height 27
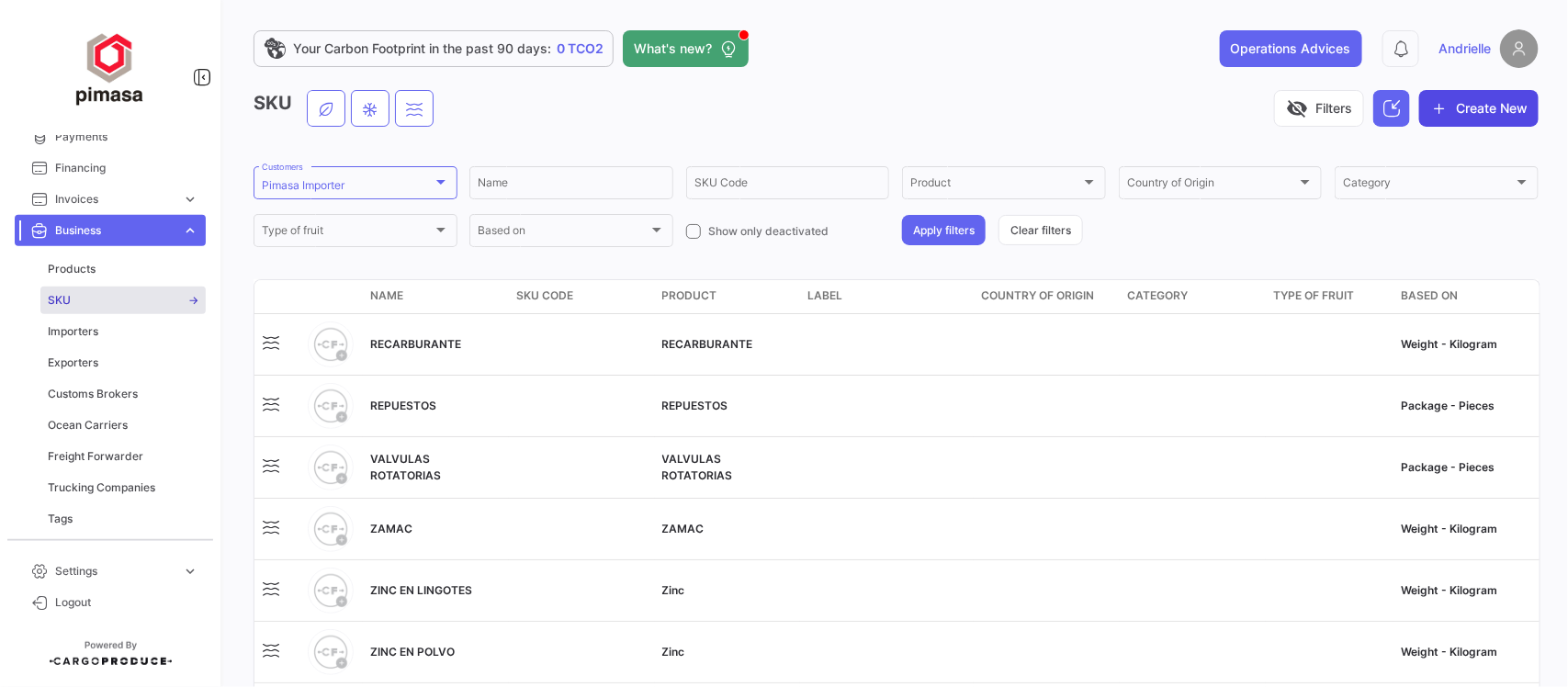
click at [1488, 113] on button "Create New" at bounding box center [1479, 109] width 119 height 37
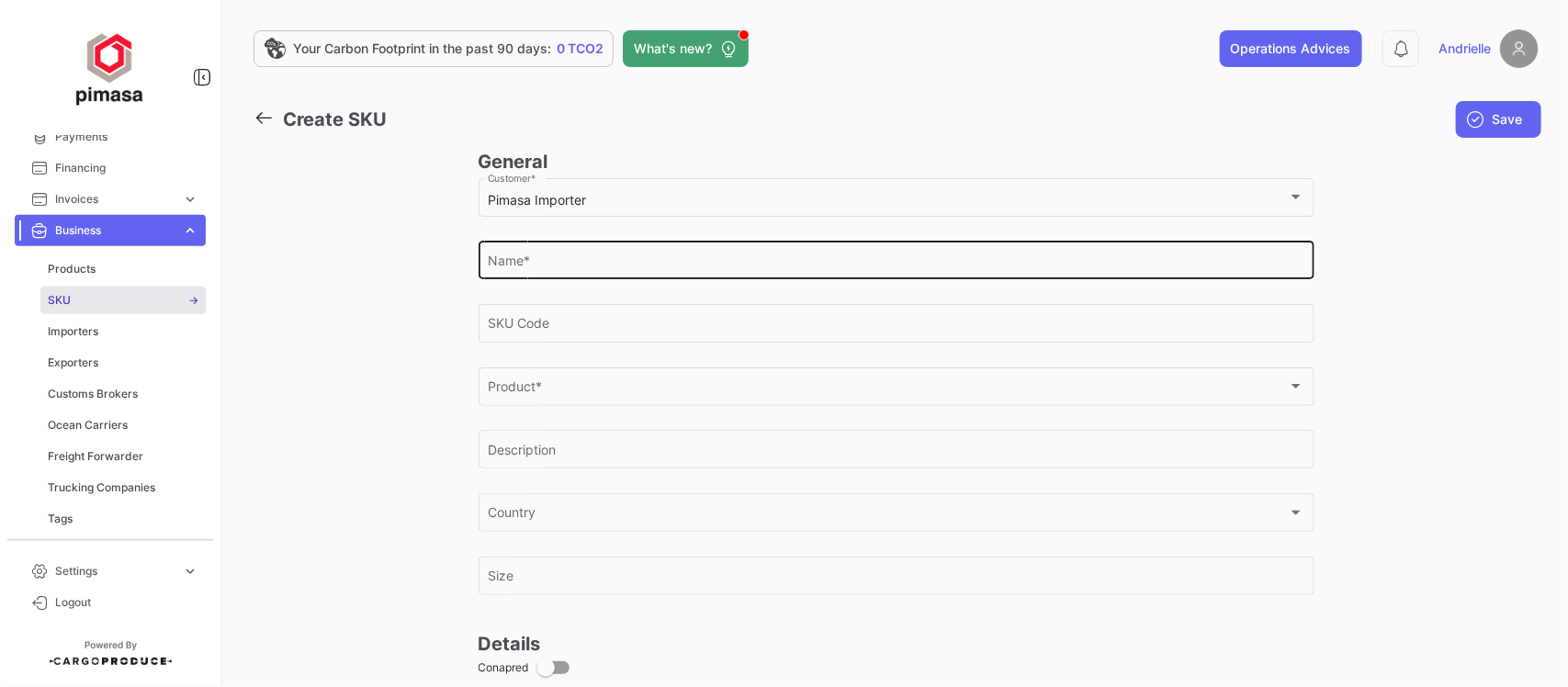
click at [575, 252] on div "Name *" at bounding box center [896, 258] width 816 height 42
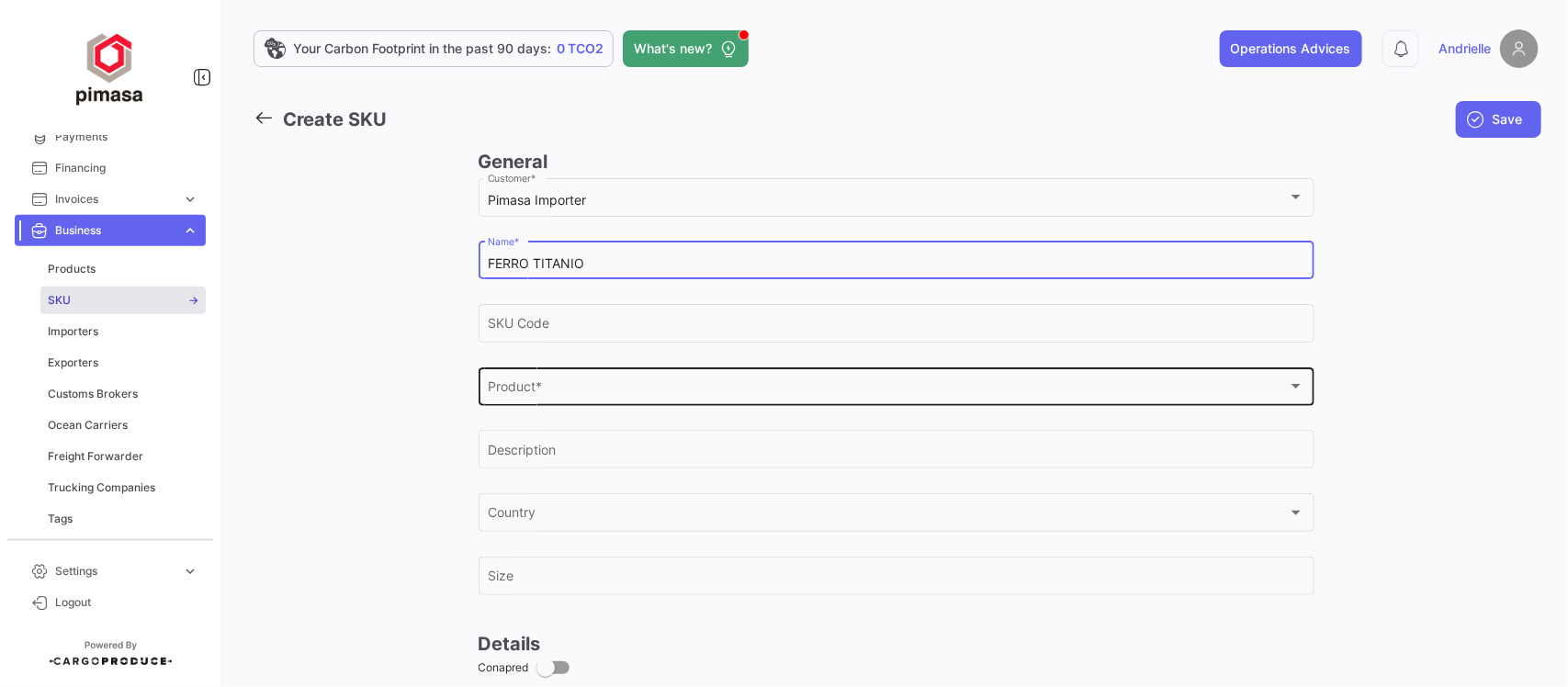
type input "FERRO TITANIO"
click at [565, 390] on div "Product *" at bounding box center [887, 389] width 800 height 16
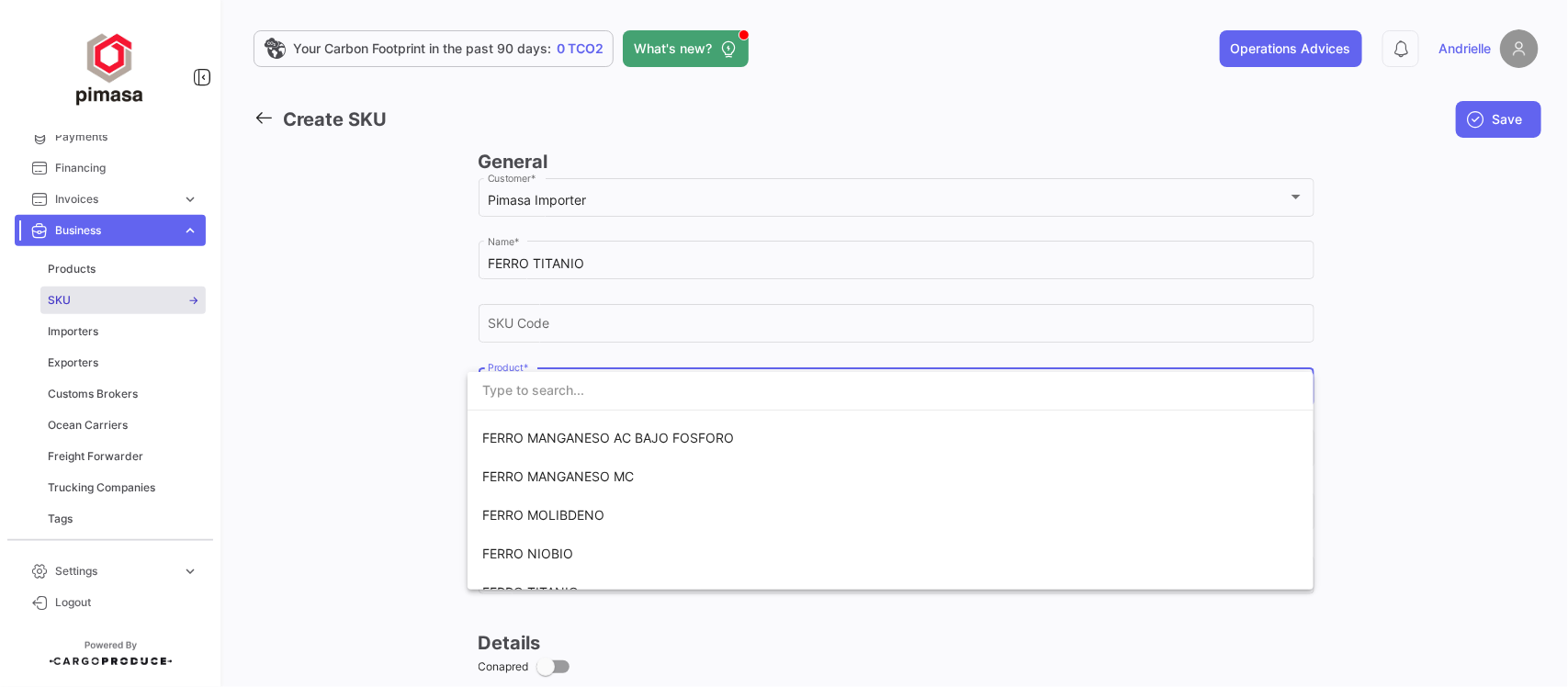
scroll to position [344, 0]
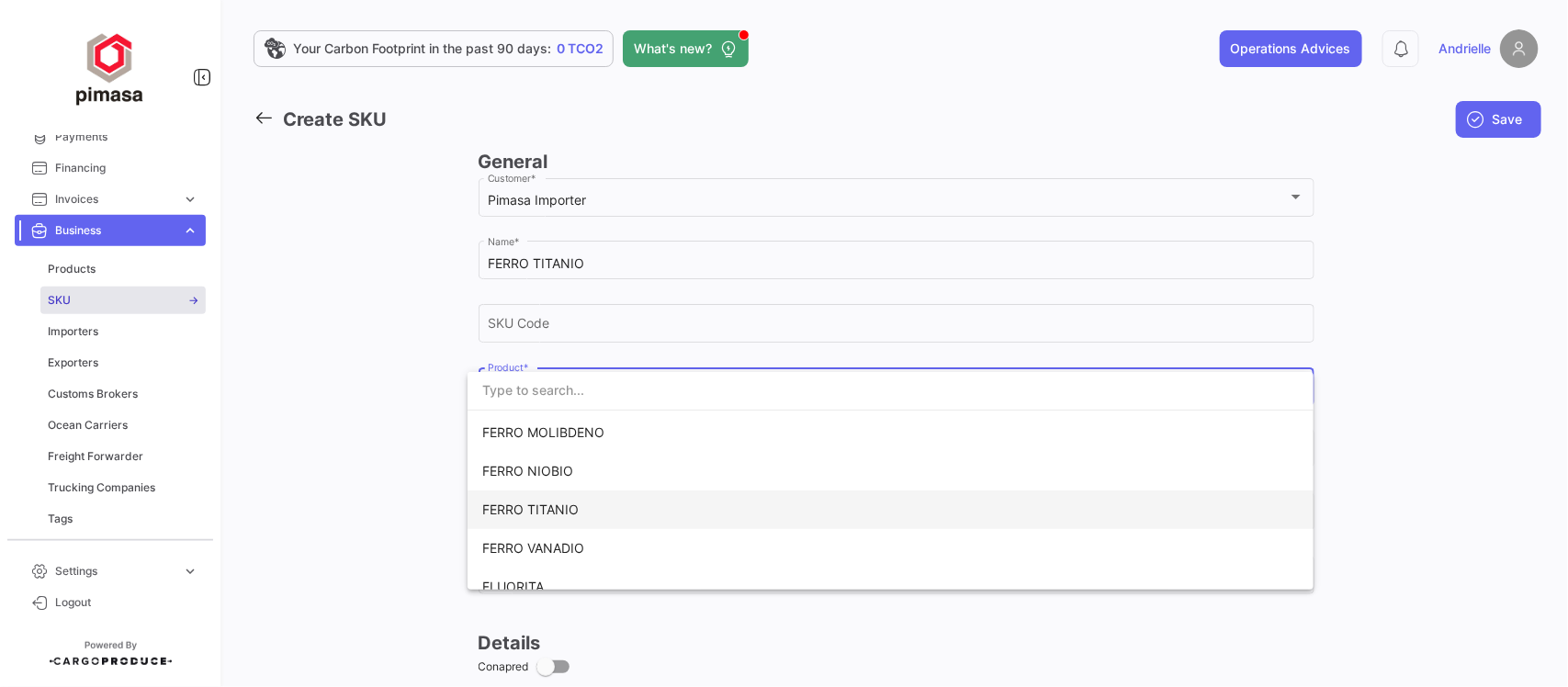
click at [571, 510] on span "FERRO TITANIO" at bounding box center [530, 509] width 97 height 16
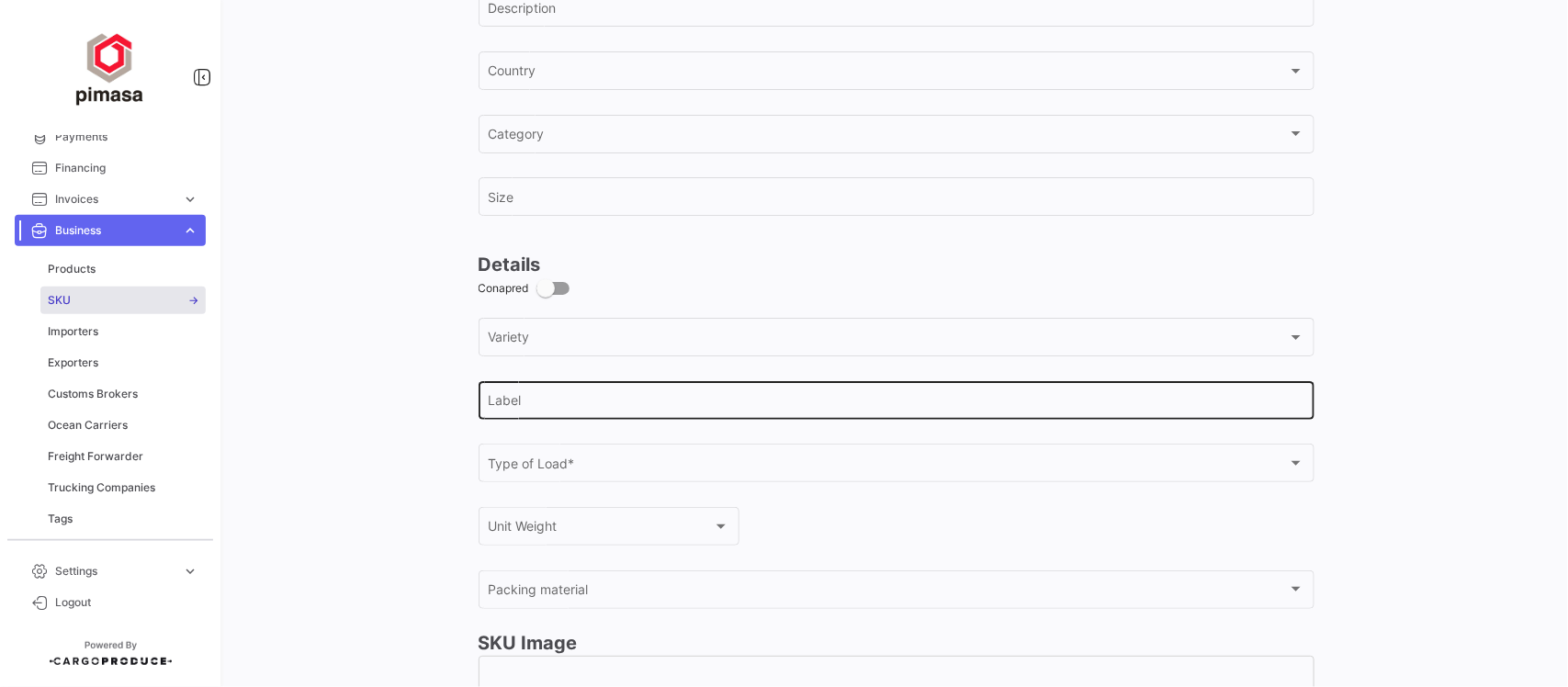
scroll to position [574, 0]
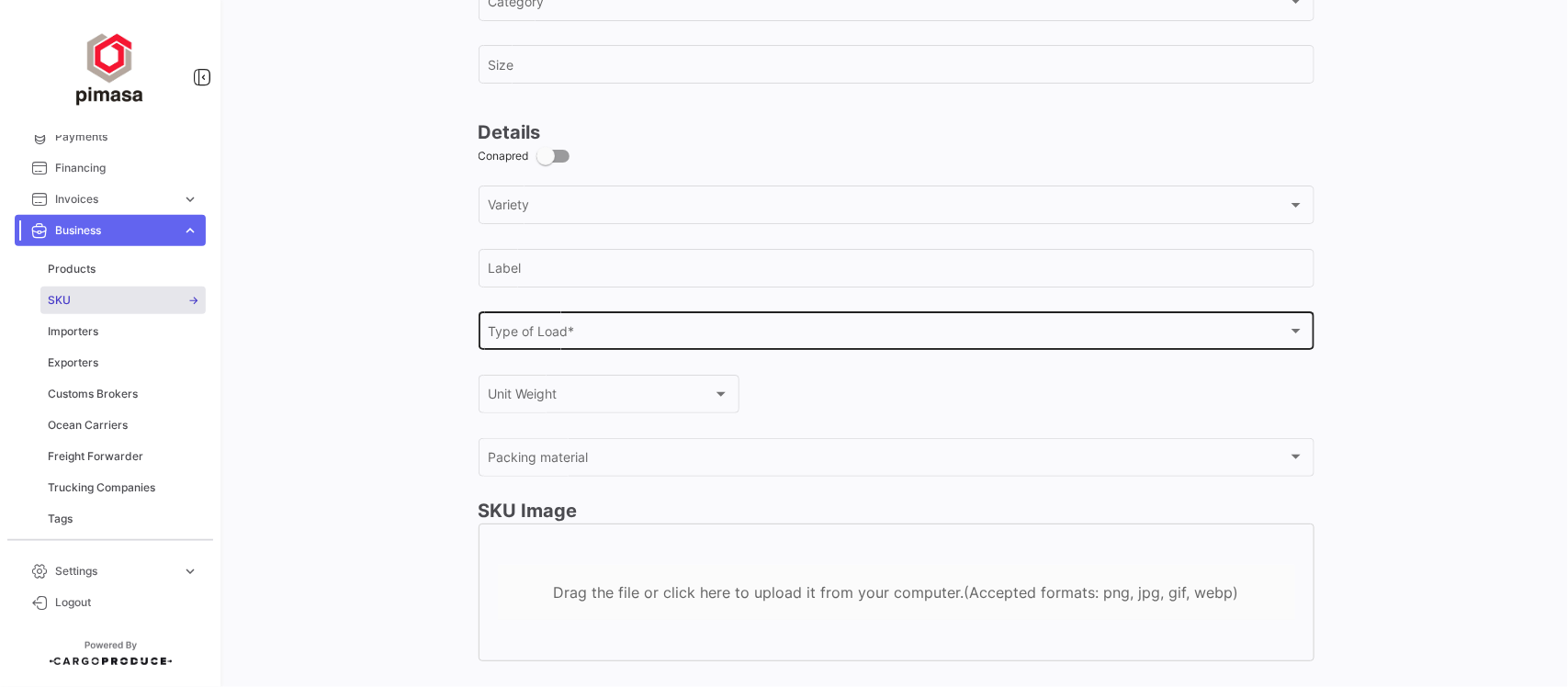
click at [559, 340] on span "Type of Load *" at bounding box center [887, 335] width 800 height 16
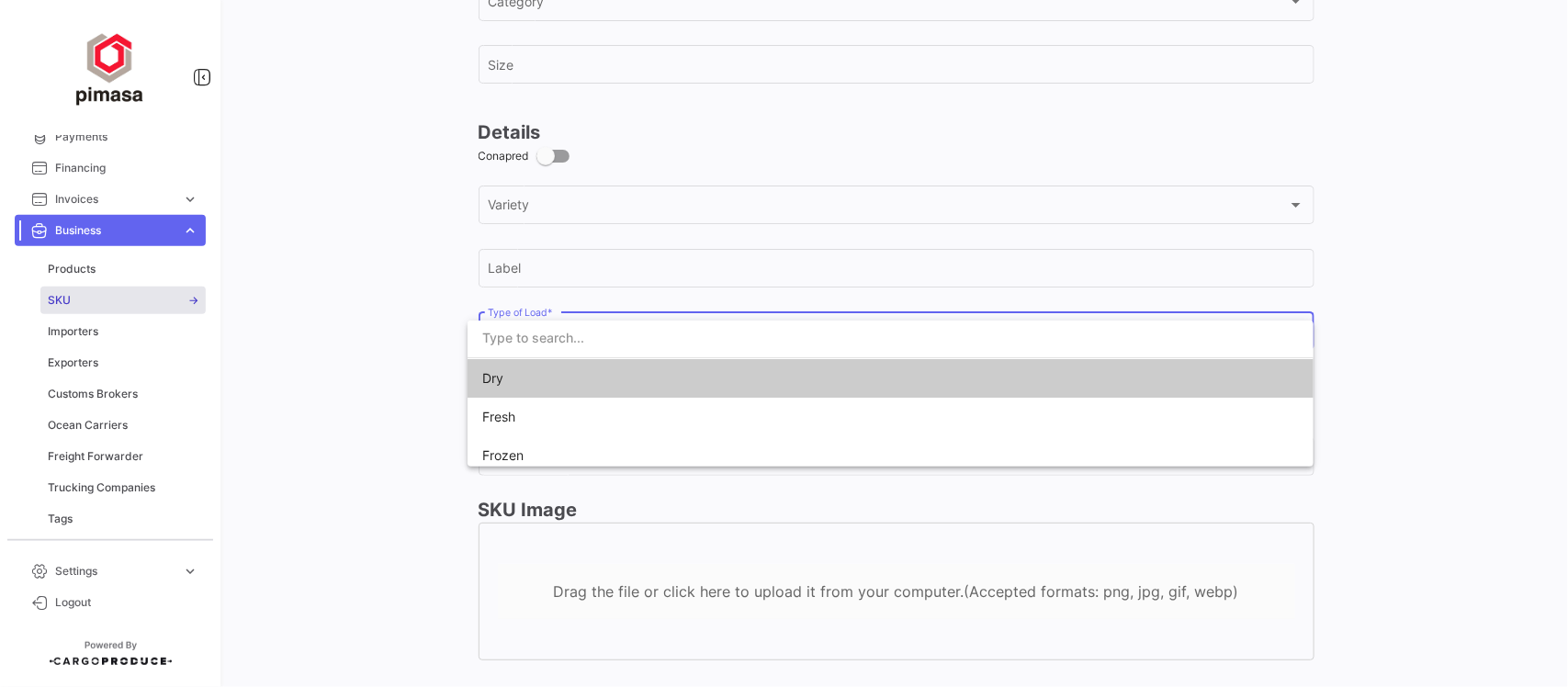
click at [542, 389] on span "Dry" at bounding box center [611, 378] width 257 height 38
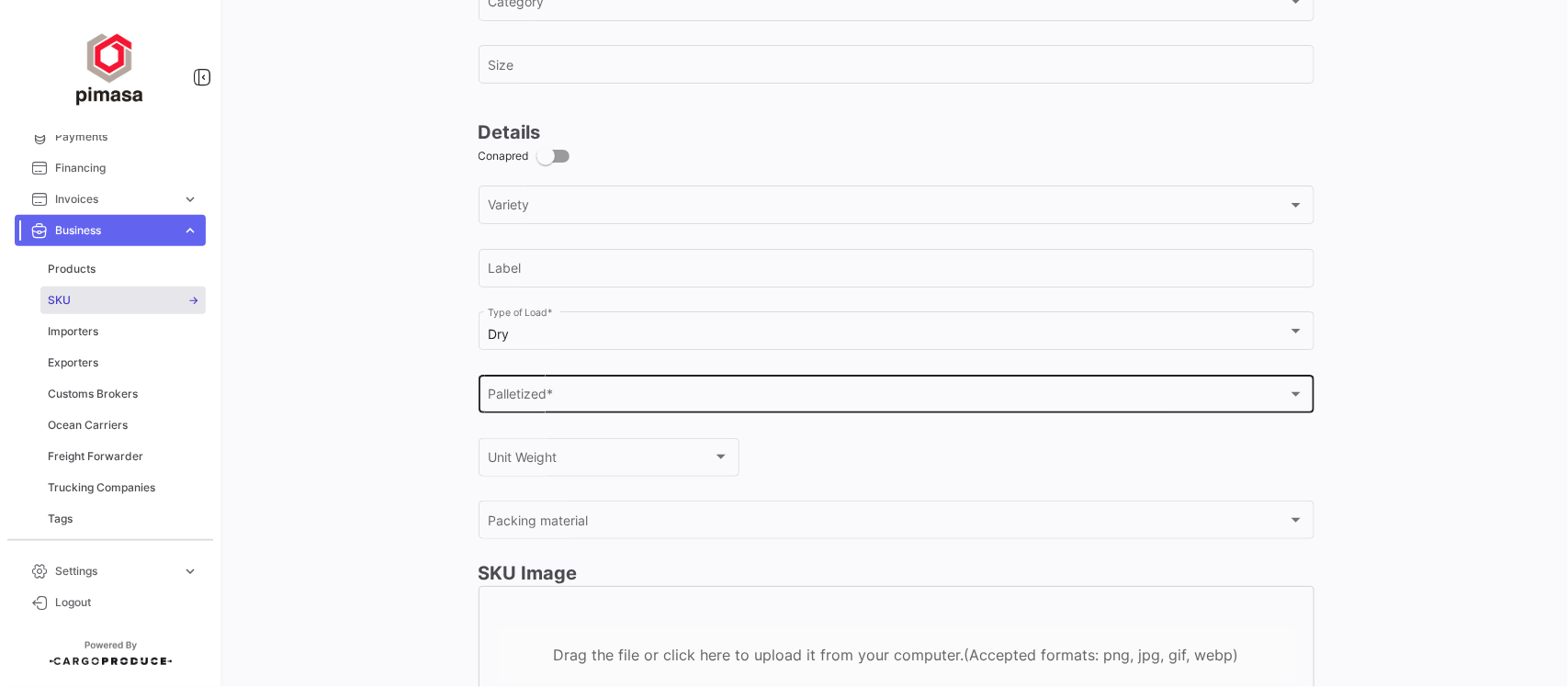
click at [650, 413] on div "Palletized * Palletized *" at bounding box center [896, 391] width 816 height 42
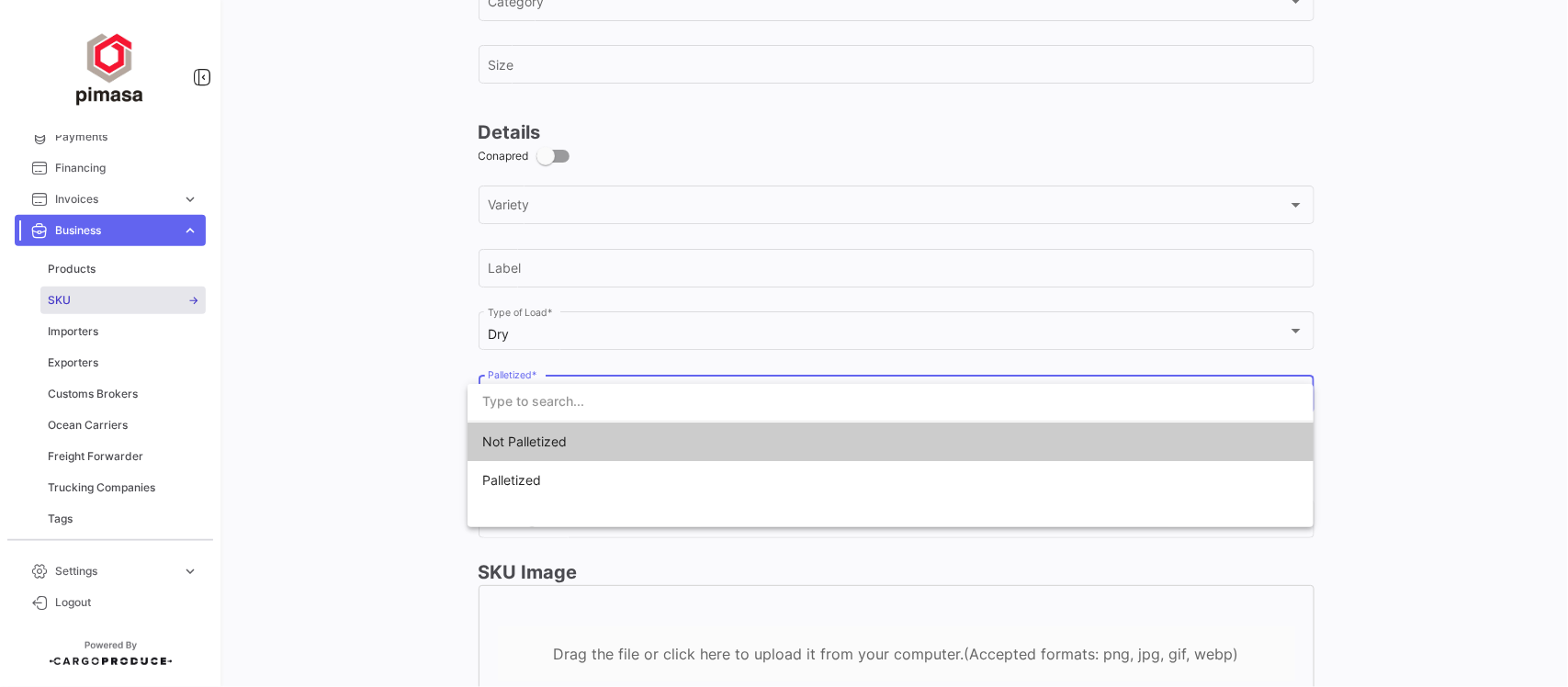
click at [576, 447] on span "Not Palletized" at bounding box center [611, 441] width 257 height 38
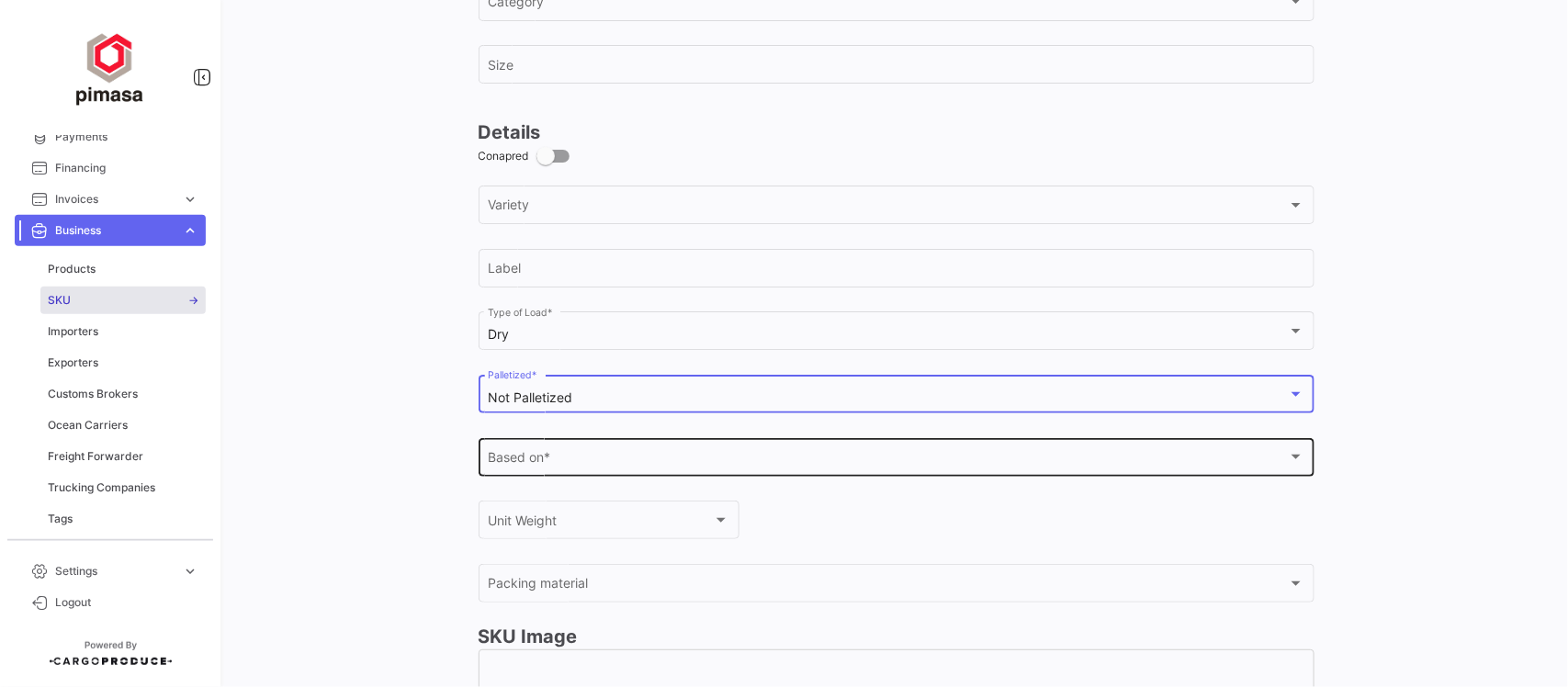
click at [589, 467] on div "Based on *" at bounding box center [887, 461] width 800 height 16
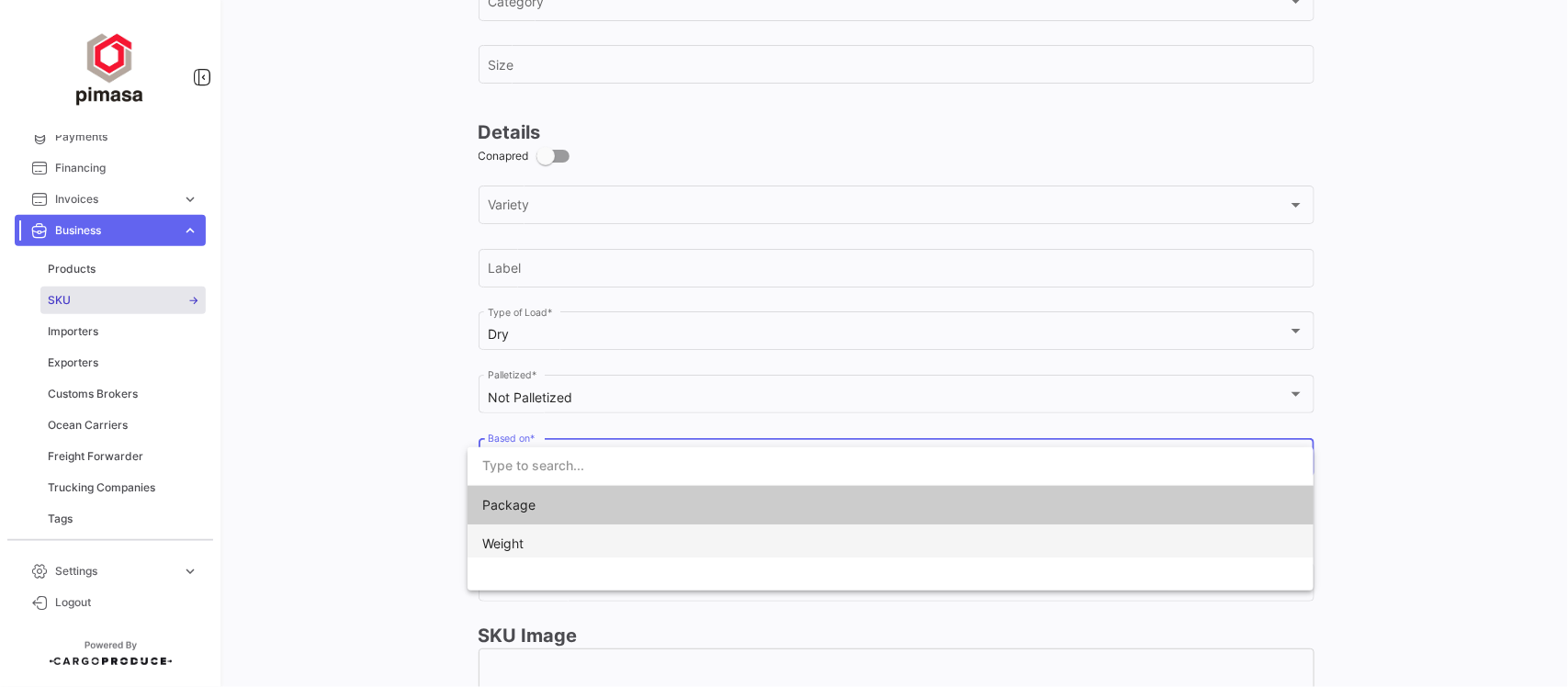
click at [568, 547] on span "Weight" at bounding box center [611, 543] width 257 height 38
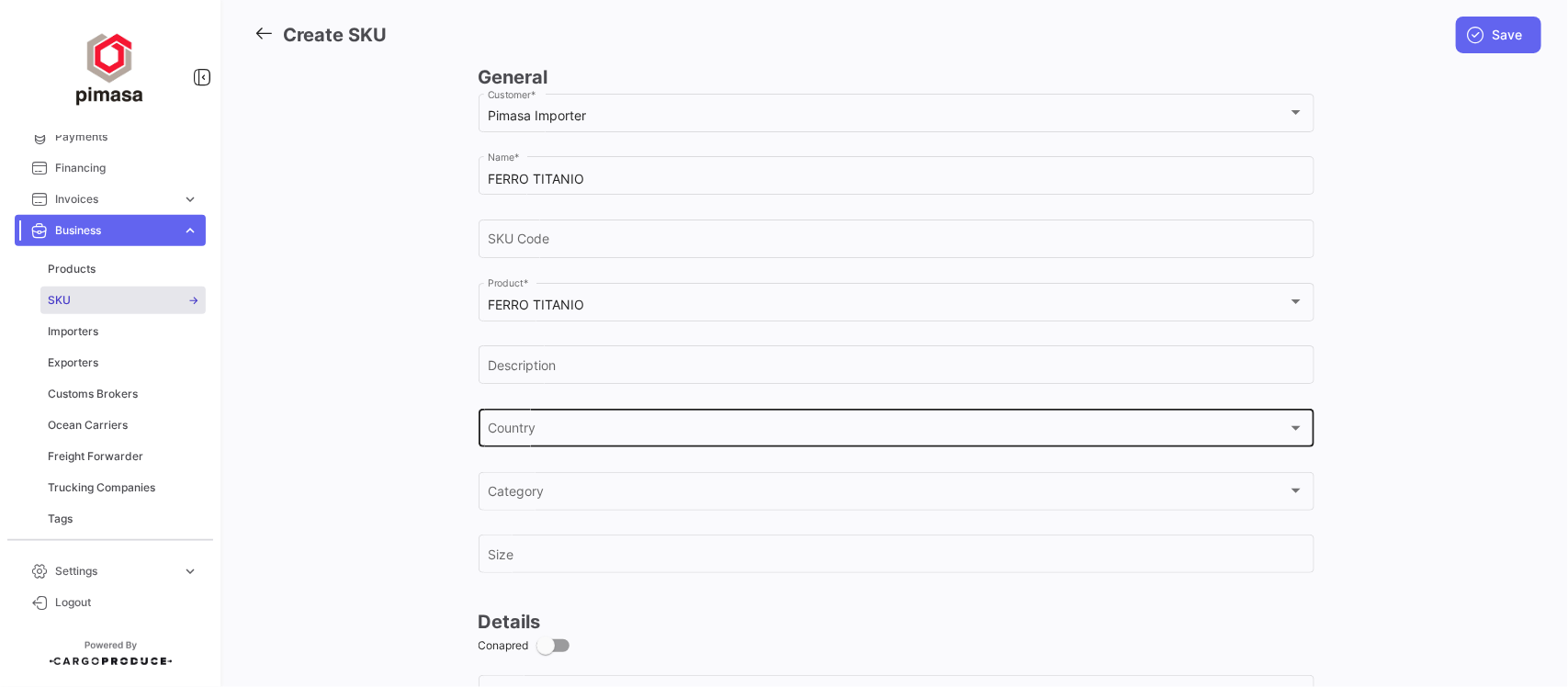
scroll to position [0, 0]
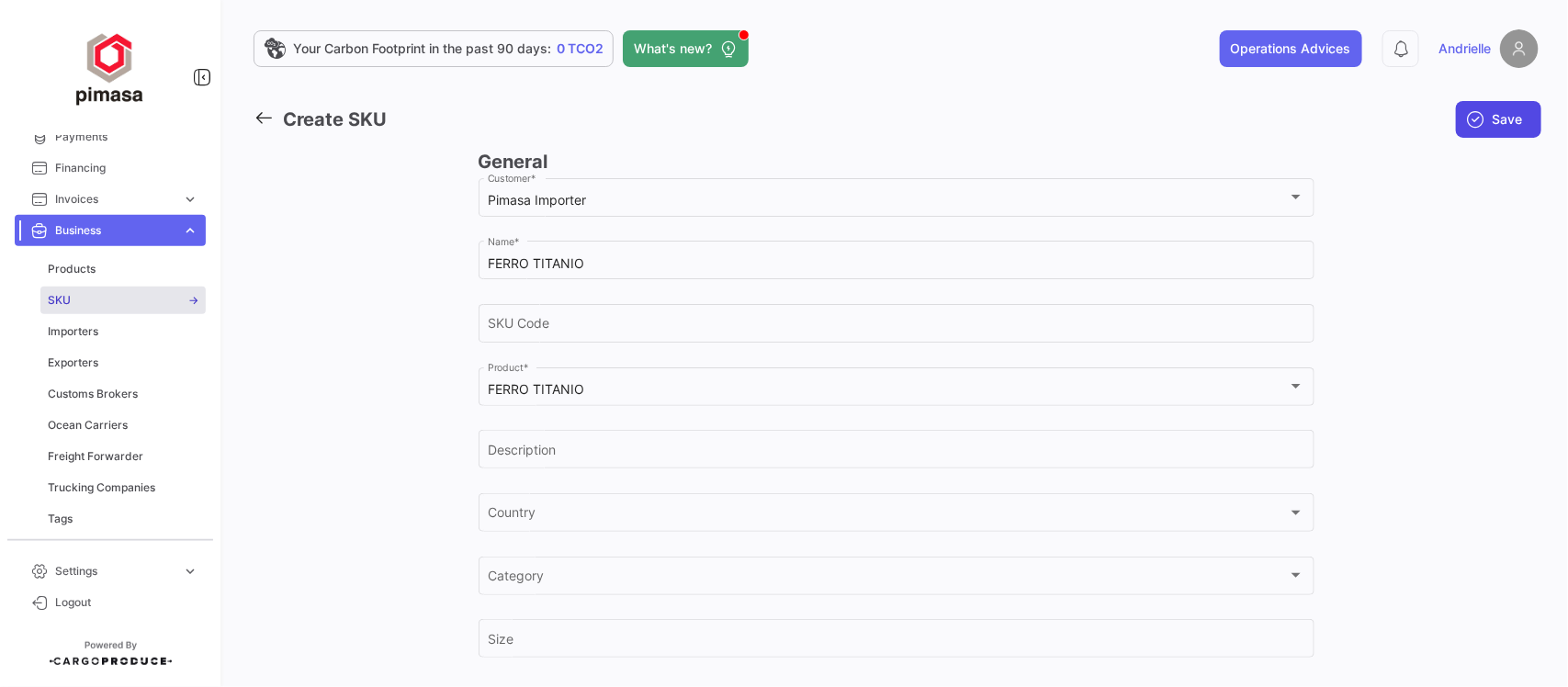
click at [1493, 122] on span "Save" at bounding box center [1507, 119] width 30 height 19
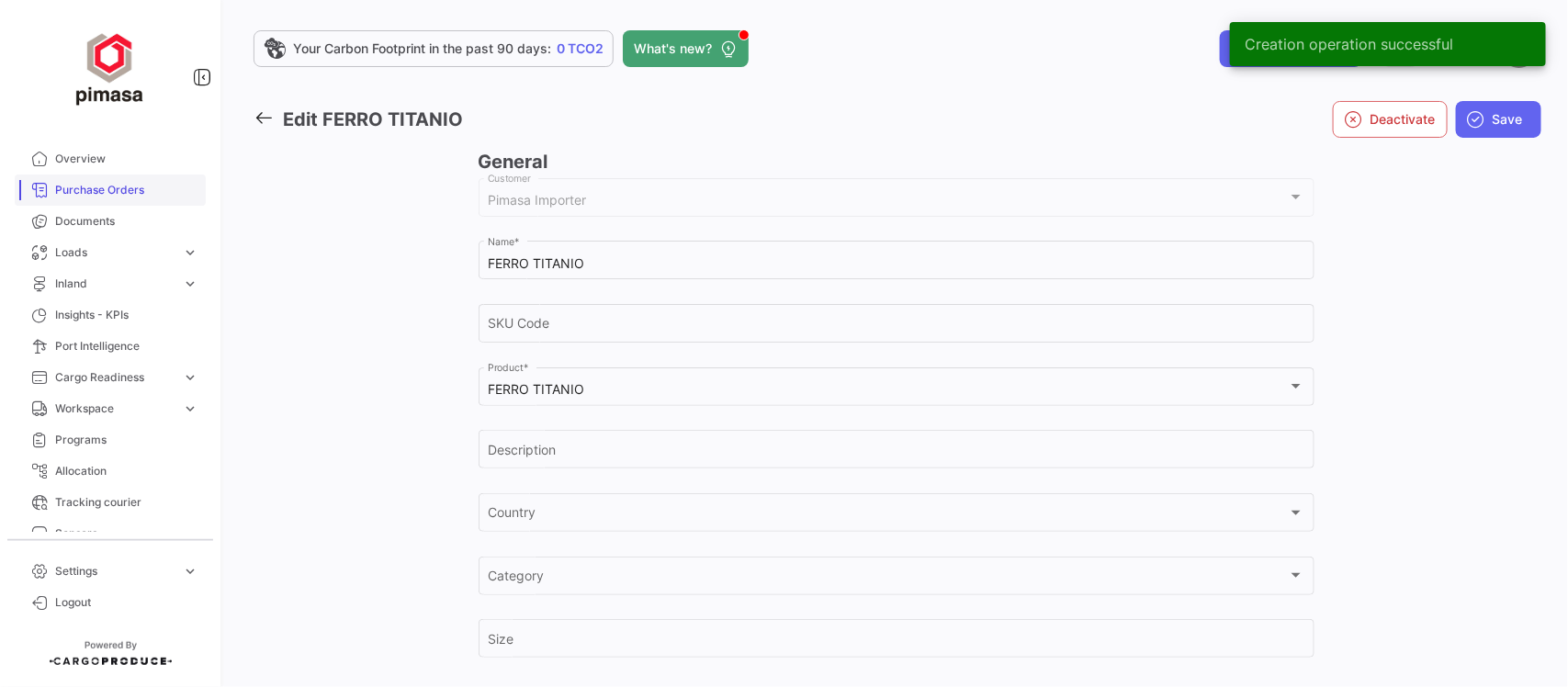
click at [115, 184] on span "Purchase Orders" at bounding box center [126, 190] width 143 height 17
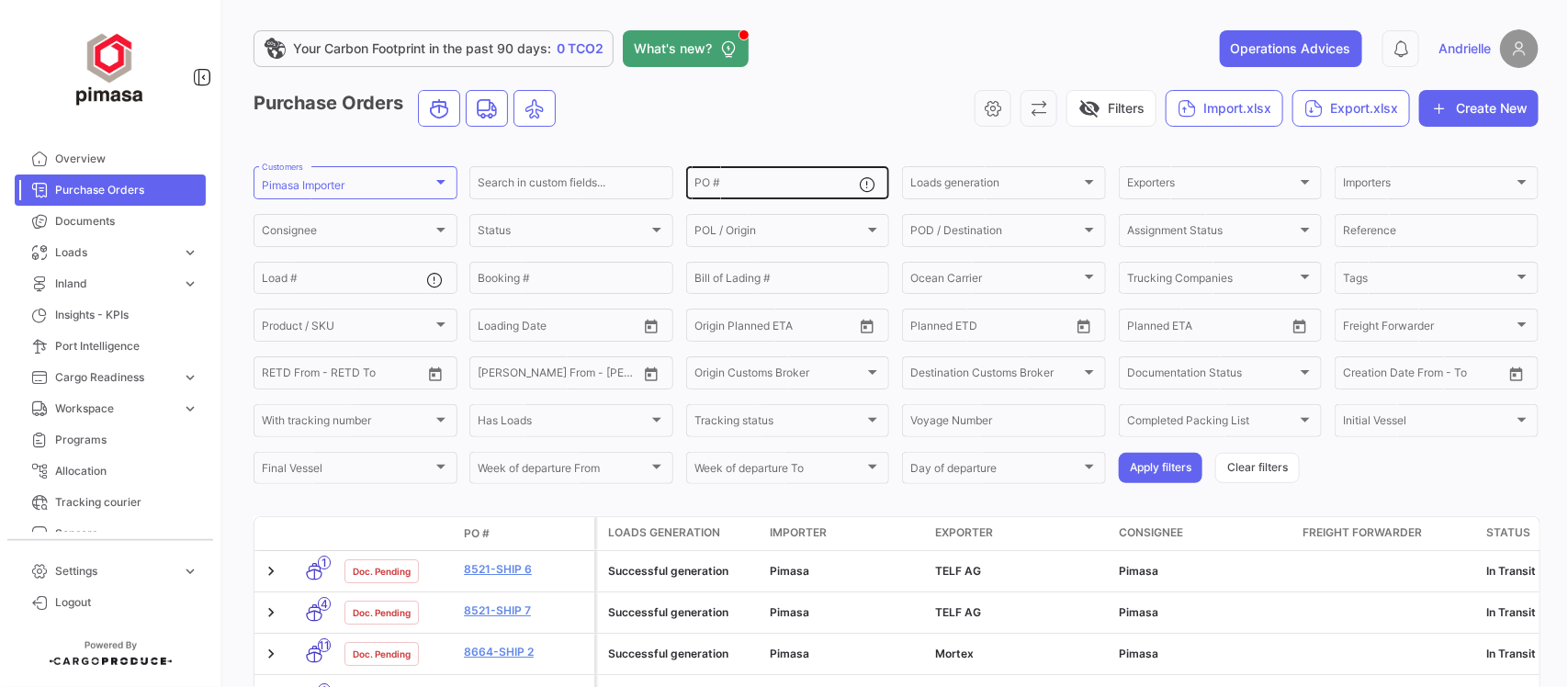
click at [797, 176] on div "PO #" at bounding box center [777, 181] width 165 height 36
type input "7"
type input "8777"
click at [1151, 459] on button "Apply filters" at bounding box center [1160, 468] width 83 height 30
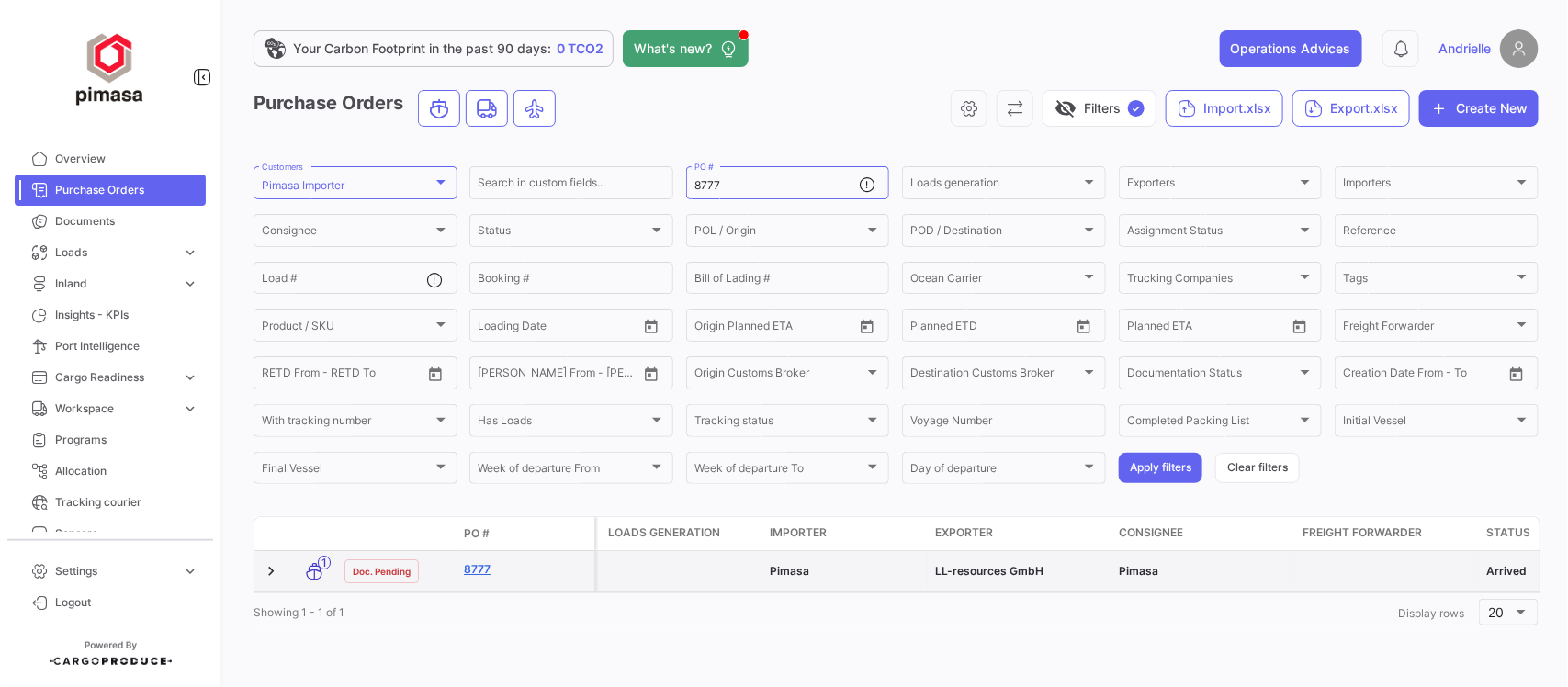
click at [476, 567] on link "8777" at bounding box center [526, 569] width 123 height 17
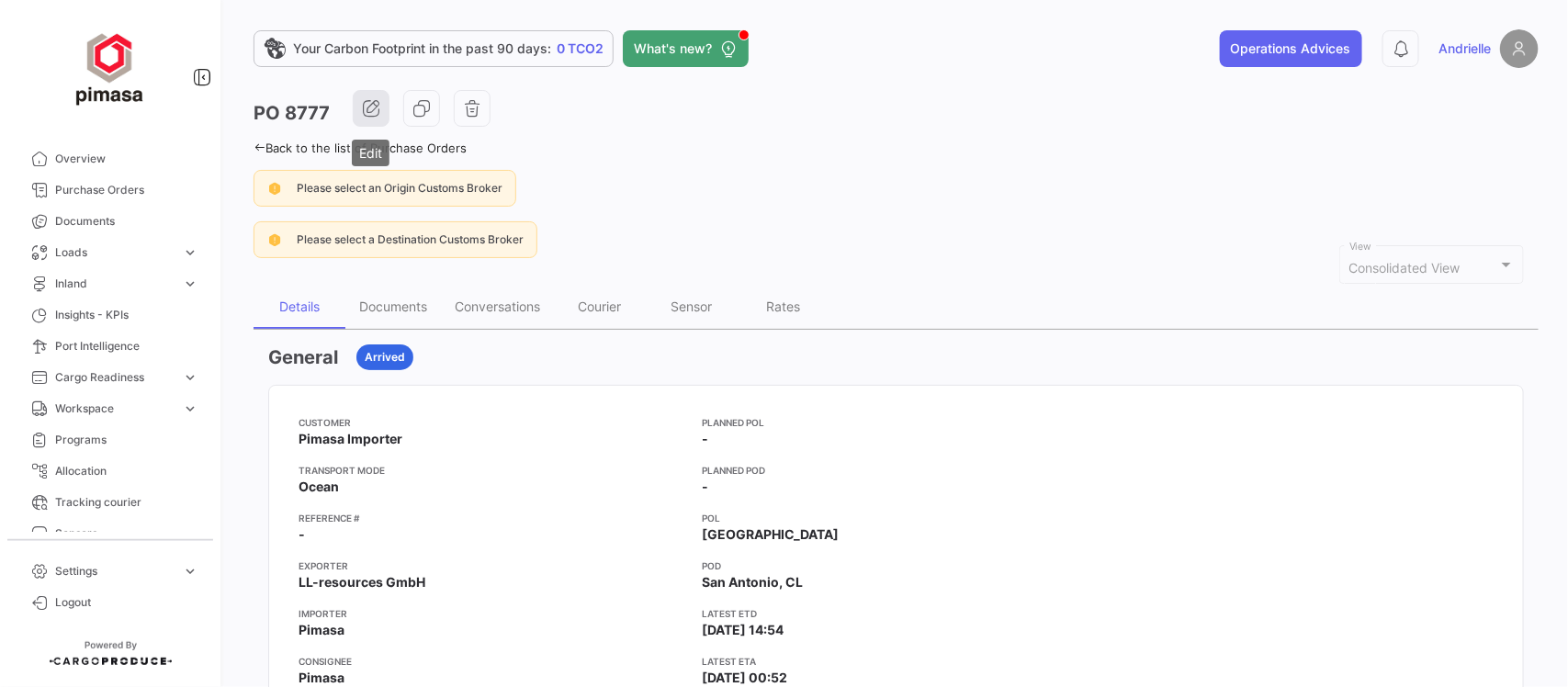
click at [369, 98] on button "button" at bounding box center [371, 109] width 37 height 37
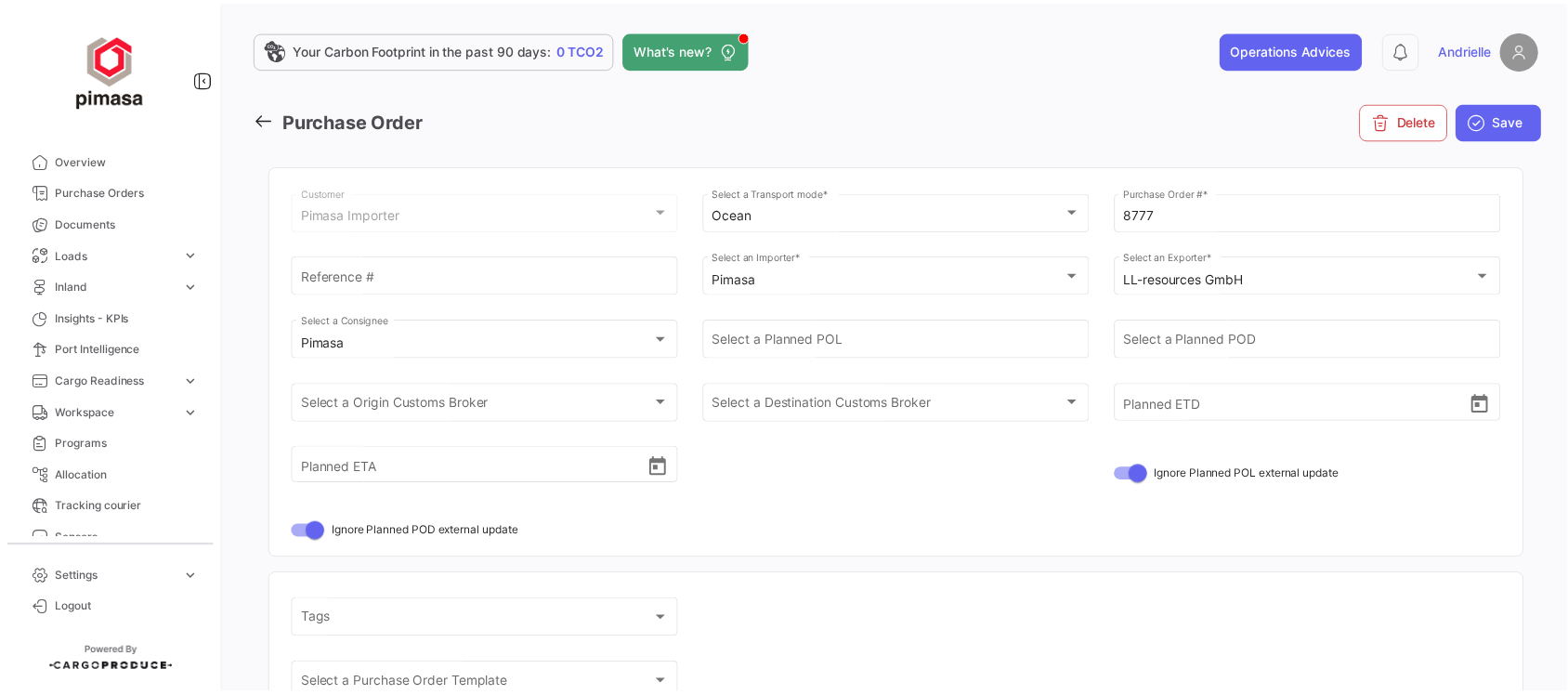
scroll to position [464, 0]
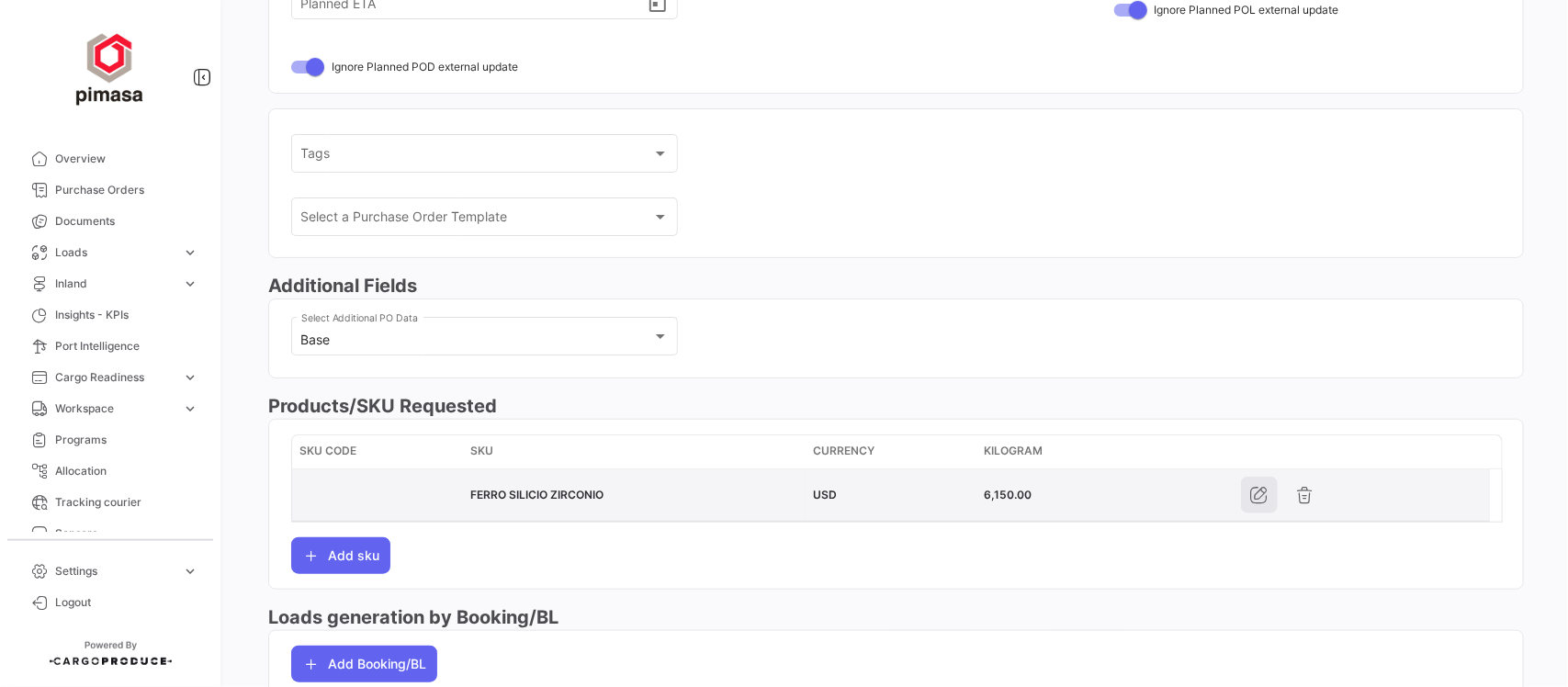
click at [1262, 501] on icon "button" at bounding box center [1259, 495] width 19 height 19
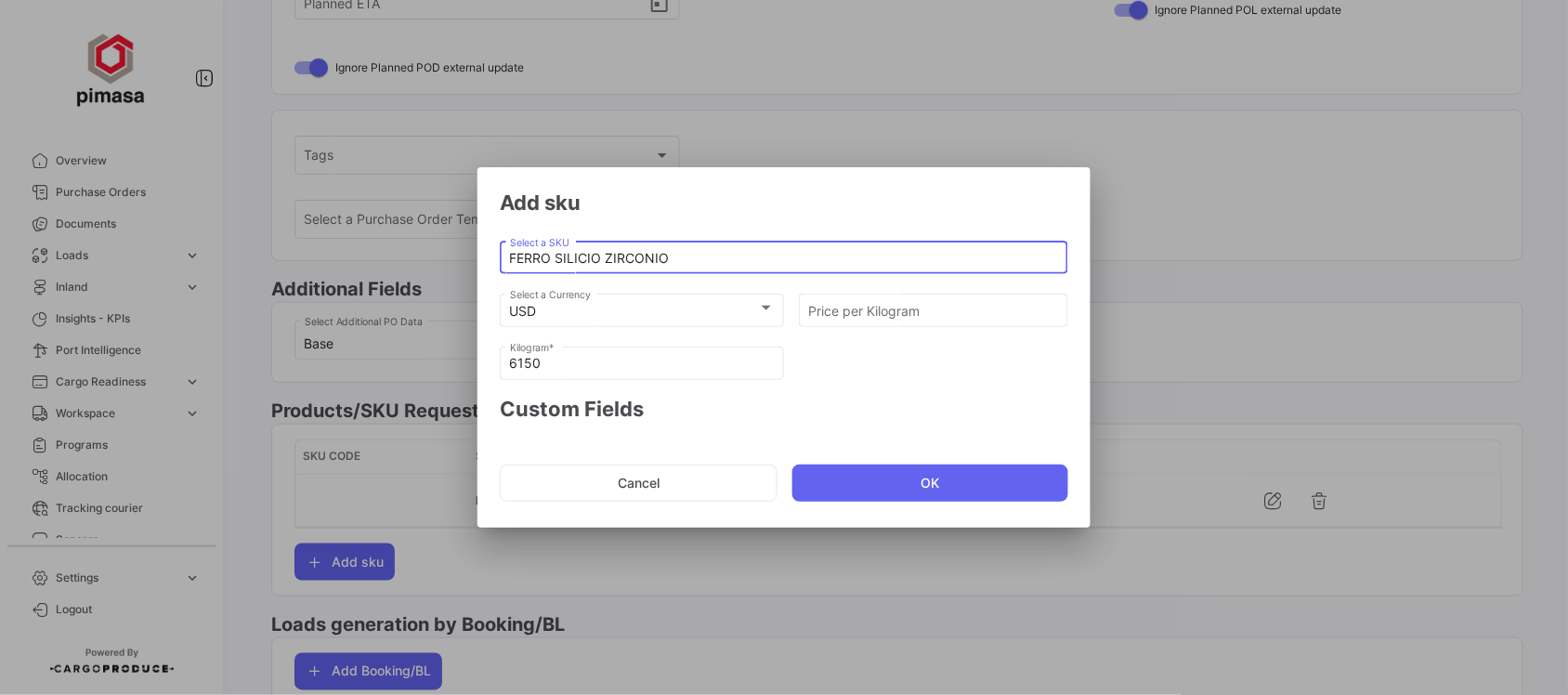
click at [703, 255] on input "FERRO SILICIO ZIRCONIO" at bounding box center [784, 258] width 549 height 16
drag, startPoint x: 693, startPoint y: 250, endPoint x: 557, endPoint y: 262, distance: 136.5
click at [557, 262] on input "FERRO SILICIO ZIRCONIO" at bounding box center [784, 258] width 549 height 16
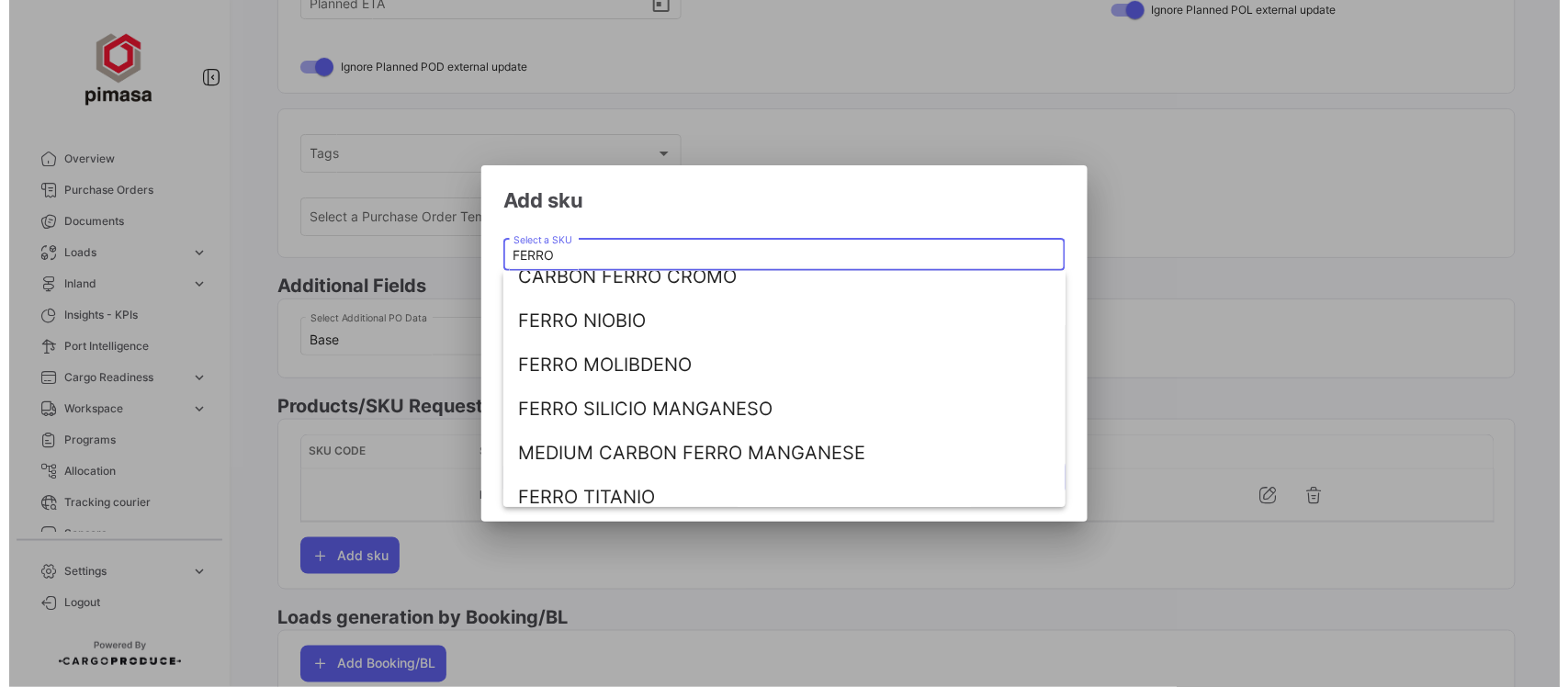
scroll to position [426, 0]
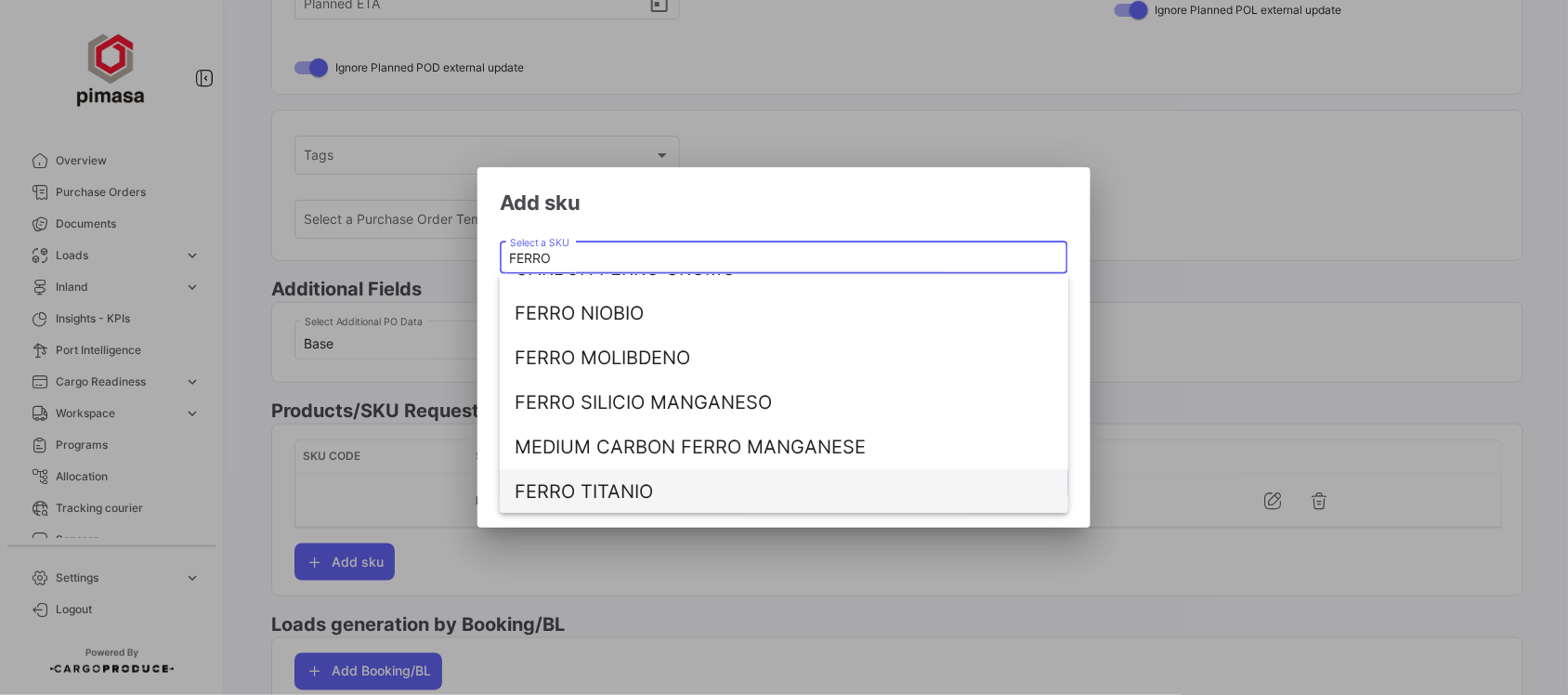
click at [634, 483] on span "FERRO TITANIO" at bounding box center [784, 491] width 539 height 45
type input "FERRO TITANIO"
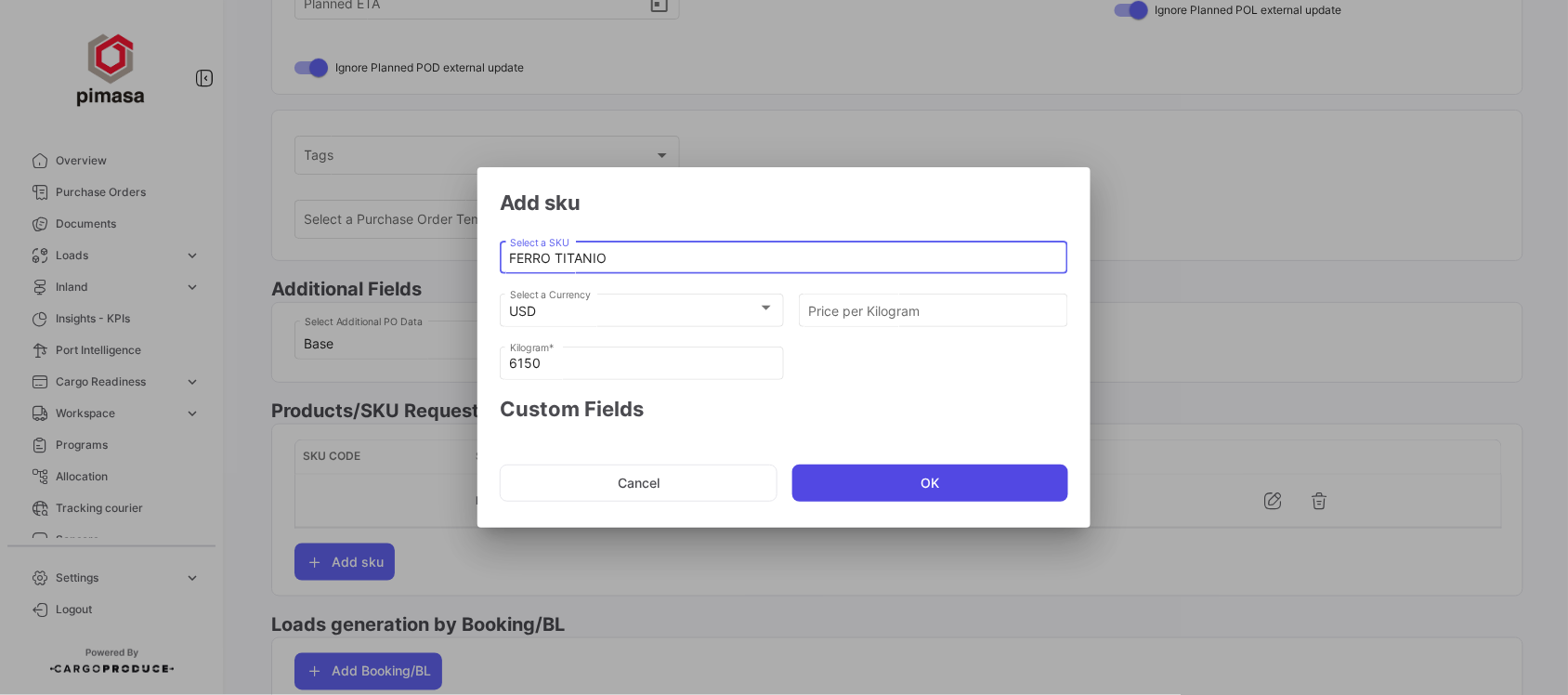
click at [914, 480] on button "OK" at bounding box center [931, 483] width 276 height 38
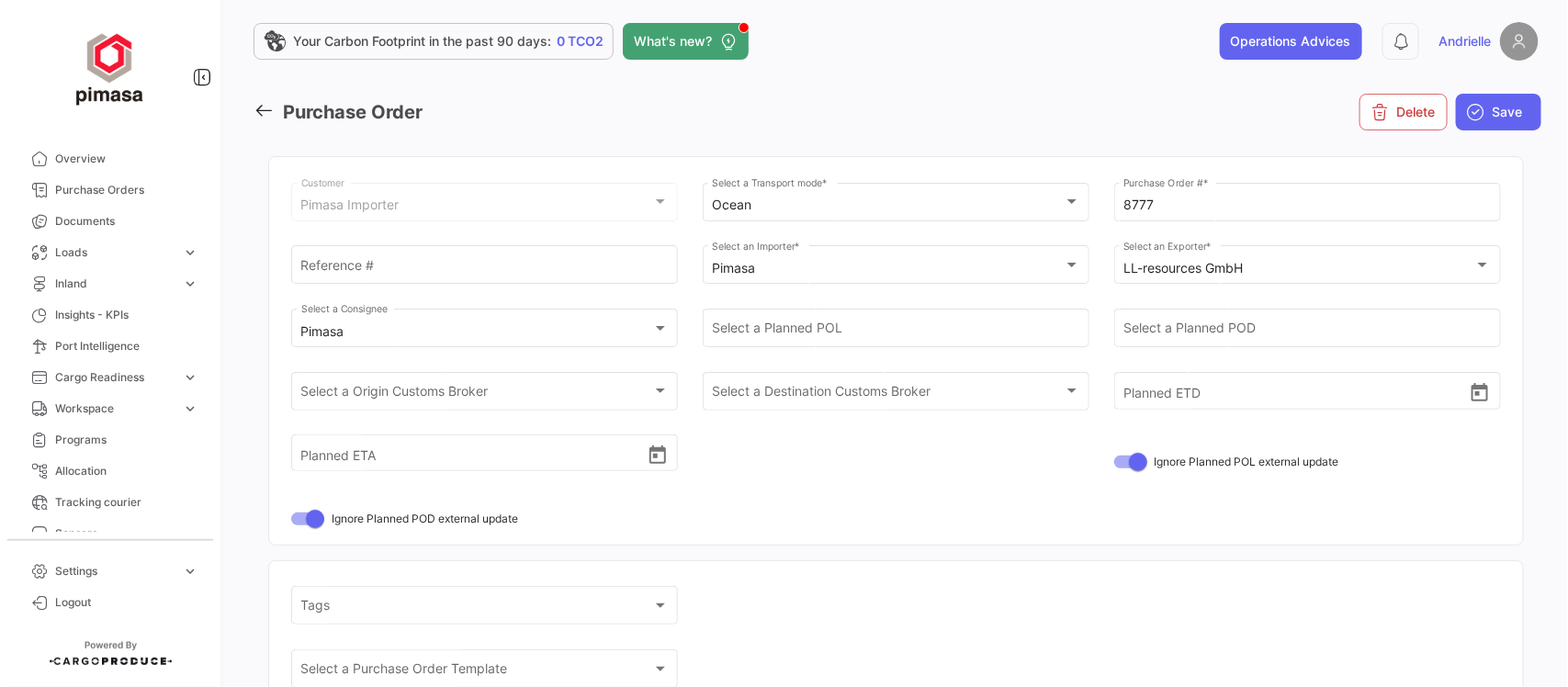
scroll to position [0, 0]
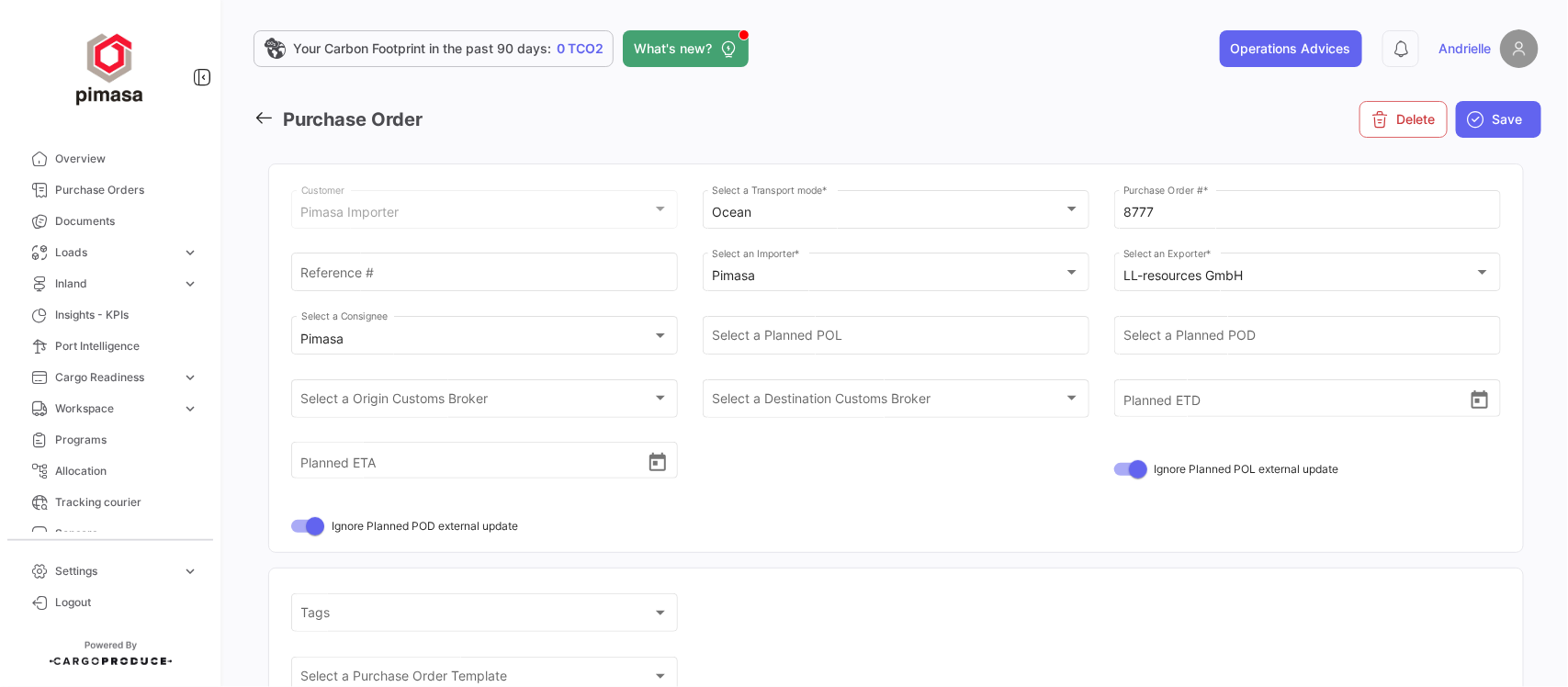
drag, startPoint x: 1512, startPoint y: 125, endPoint x: 1508, endPoint y: 140, distance: 15.5
click at [1511, 126] on button "Save" at bounding box center [1499, 119] width 85 height 37
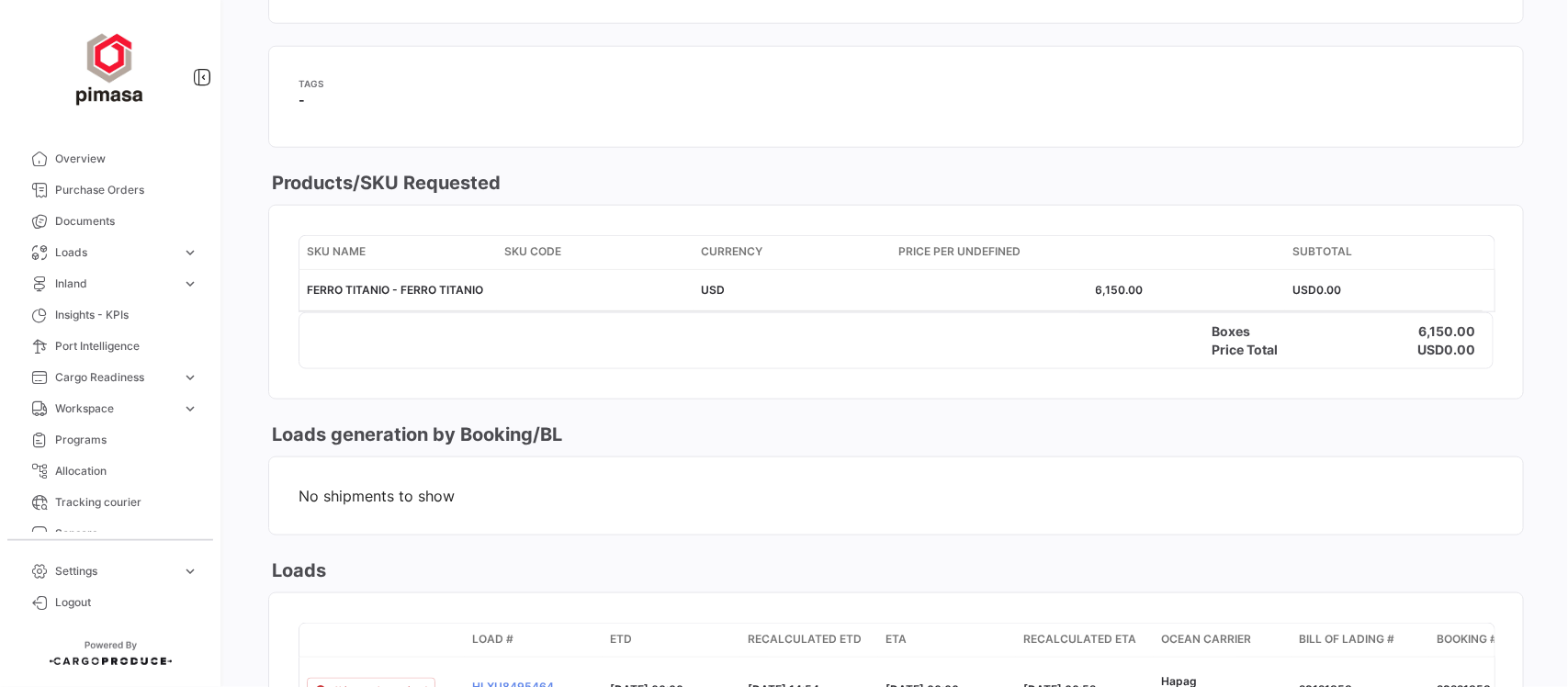
scroll to position [344, 0]
